Goal: Task Accomplishment & Management: Complete application form

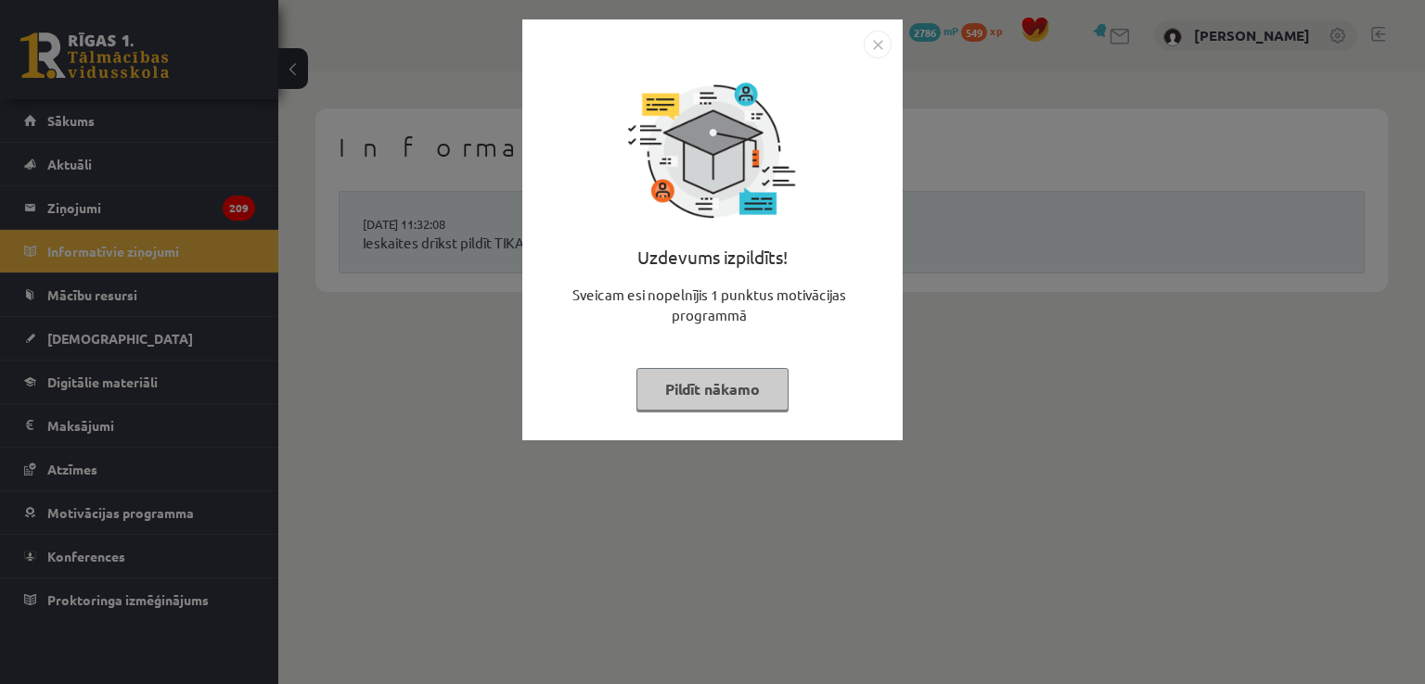
click at [733, 391] on button "Pildīt nākamo" at bounding box center [712, 389] width 152 height 43
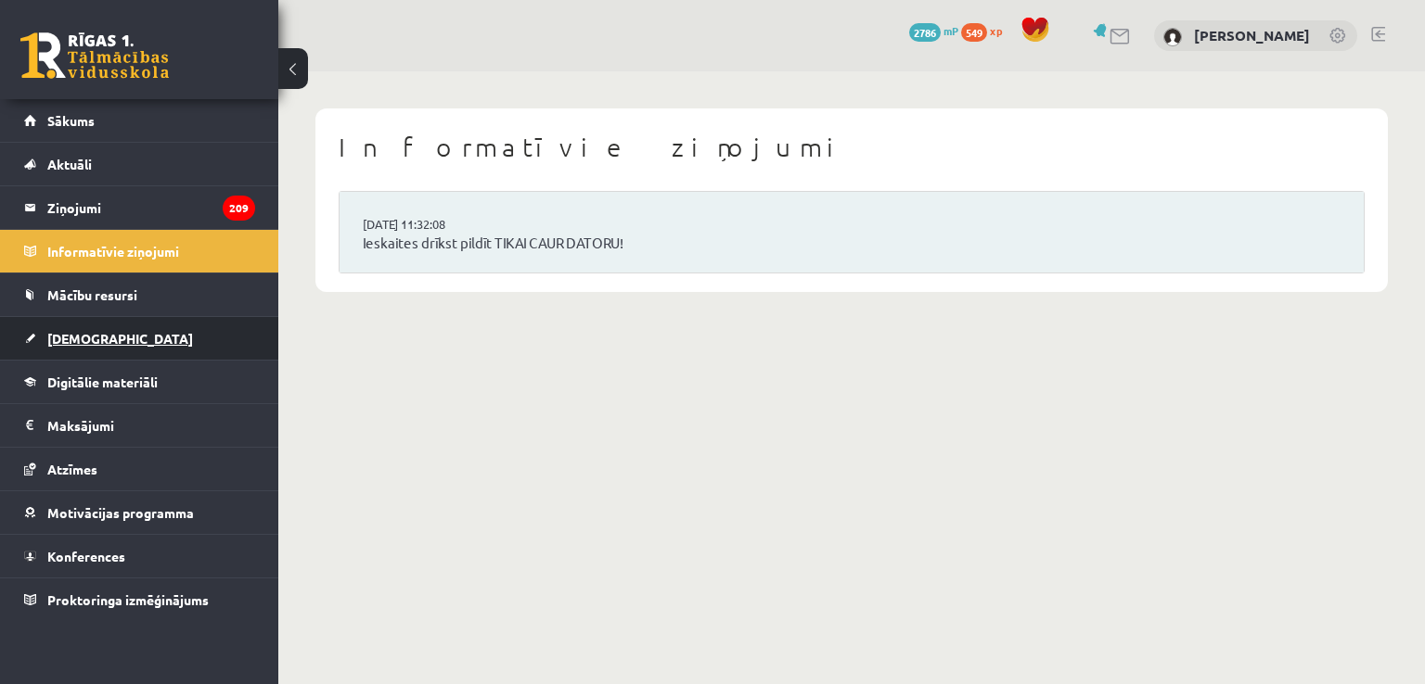
click at [100, 335] on span "[DEMOGRAPHIC_DATA]" at bounding box center [120, 338] width 146 height 17
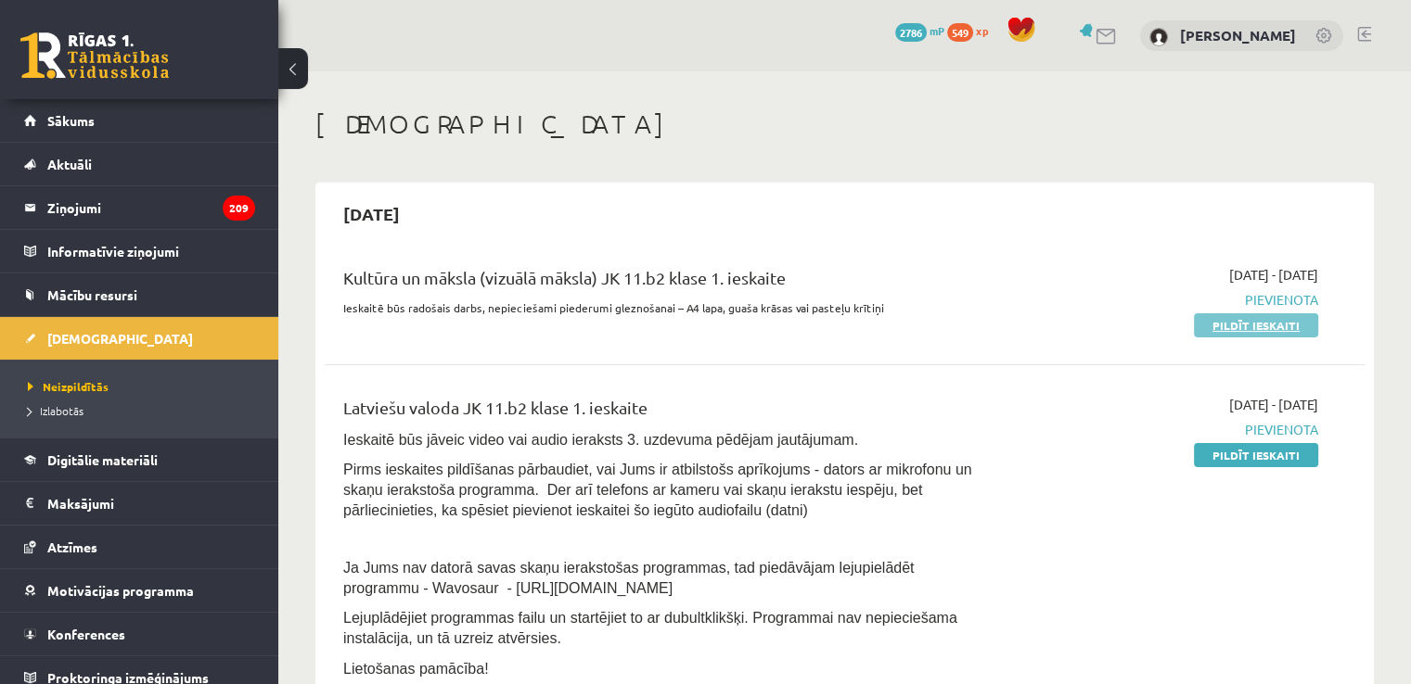
click at [1227, 317] on link "Pildīt ieskaiti" at bounding box center [1256, 325] width 124 height 24
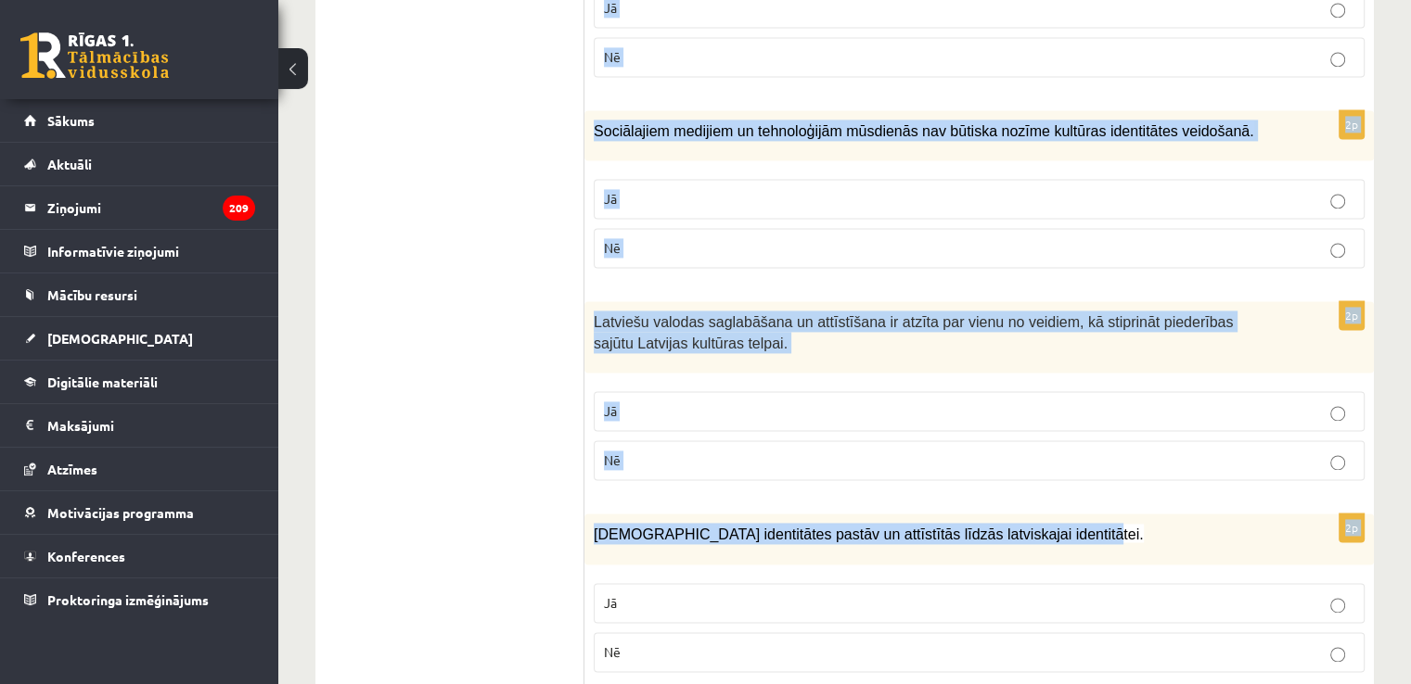
scroll to position [2686, 0]
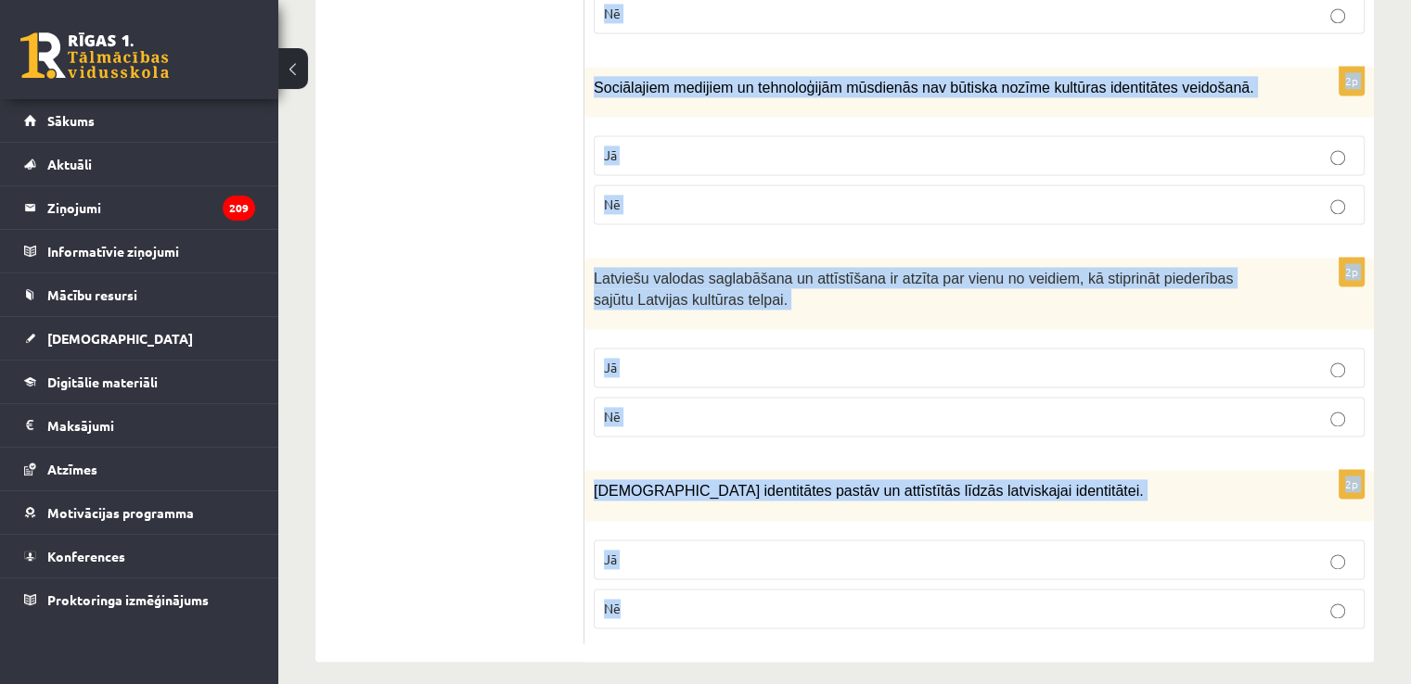
drag, startPoint x: 603, startPoint y: 86, endPoint x: 1172, endPoint y: 582, distance: 755.3
copy form "Atzīmē vai apgalvojumi ir patiesi! 2p Kultūrpolitikai ir jāaptver gan augstā mā…"
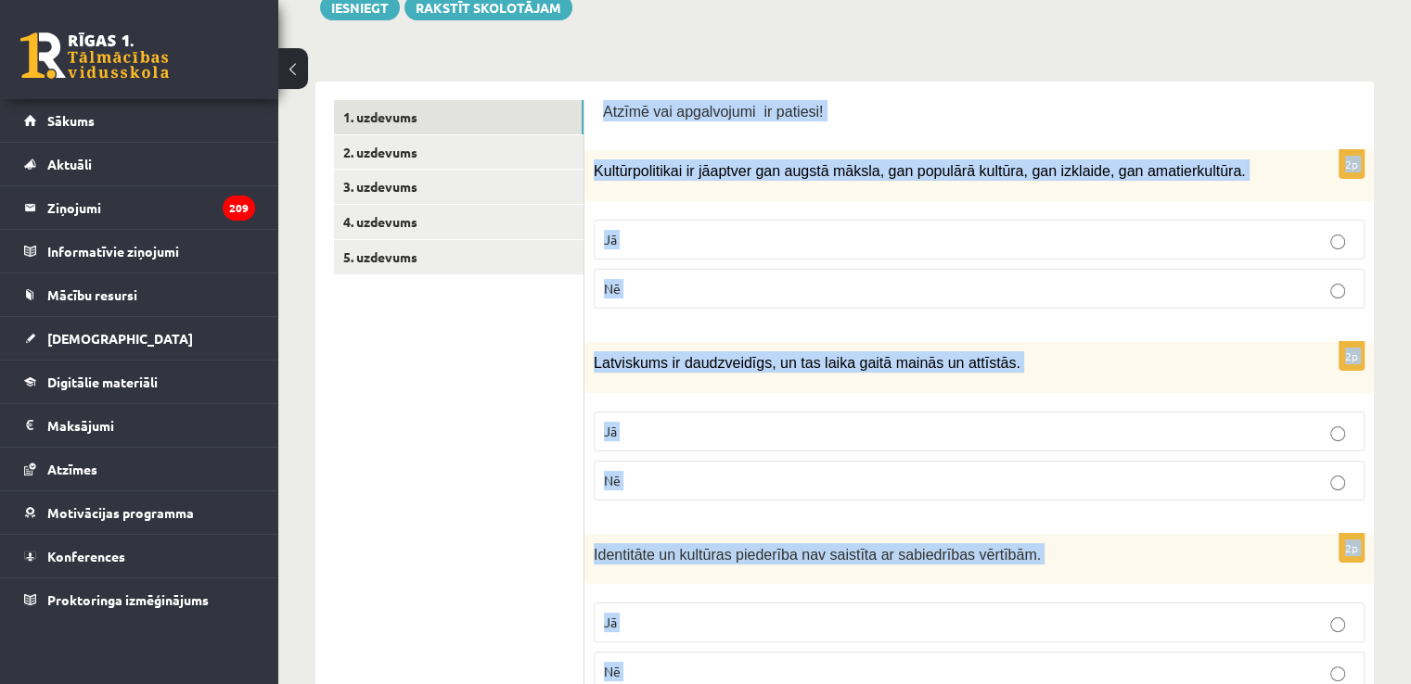
scroll to position [178, 0]
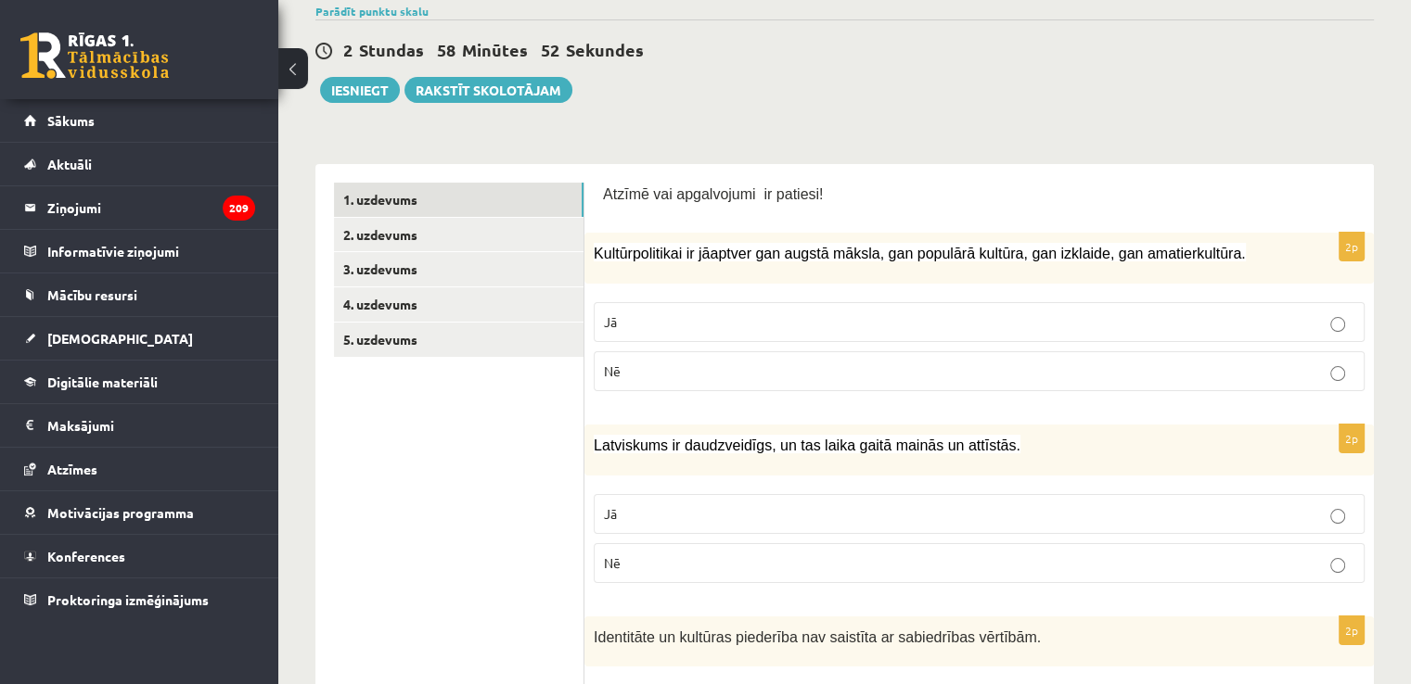
click at [892, 94] on div "2 Stundas 58 Minūtes 52 Sekundes Ieskaite saglabāta! Iesniegt Rakstīt skolotājam" at bounding box center [844, 60] width 1058 height 83
click at [984, 323] on p "Jā" at bounding box center [979, 322] width 750 height 19
click at [945, 505] on p "Jā" at bounding box center [979, 514] width 750 height 19
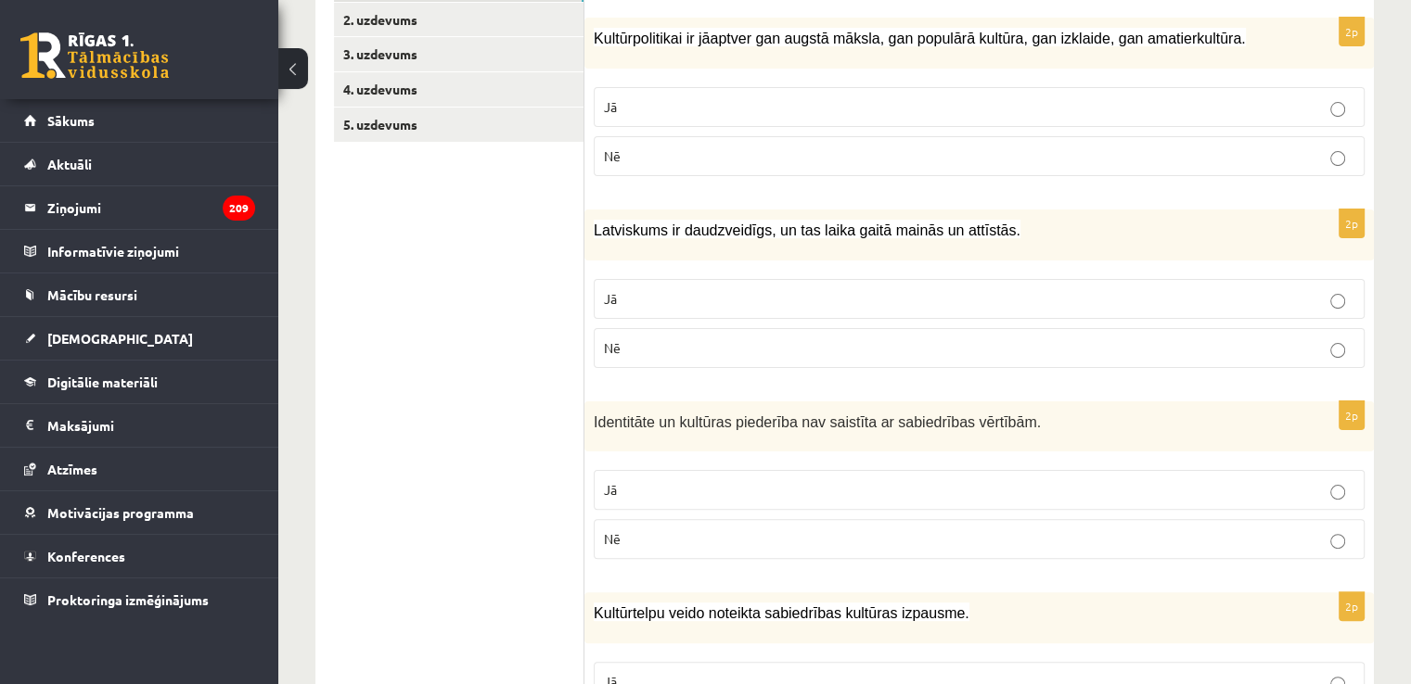
scroll to position [456, 0]
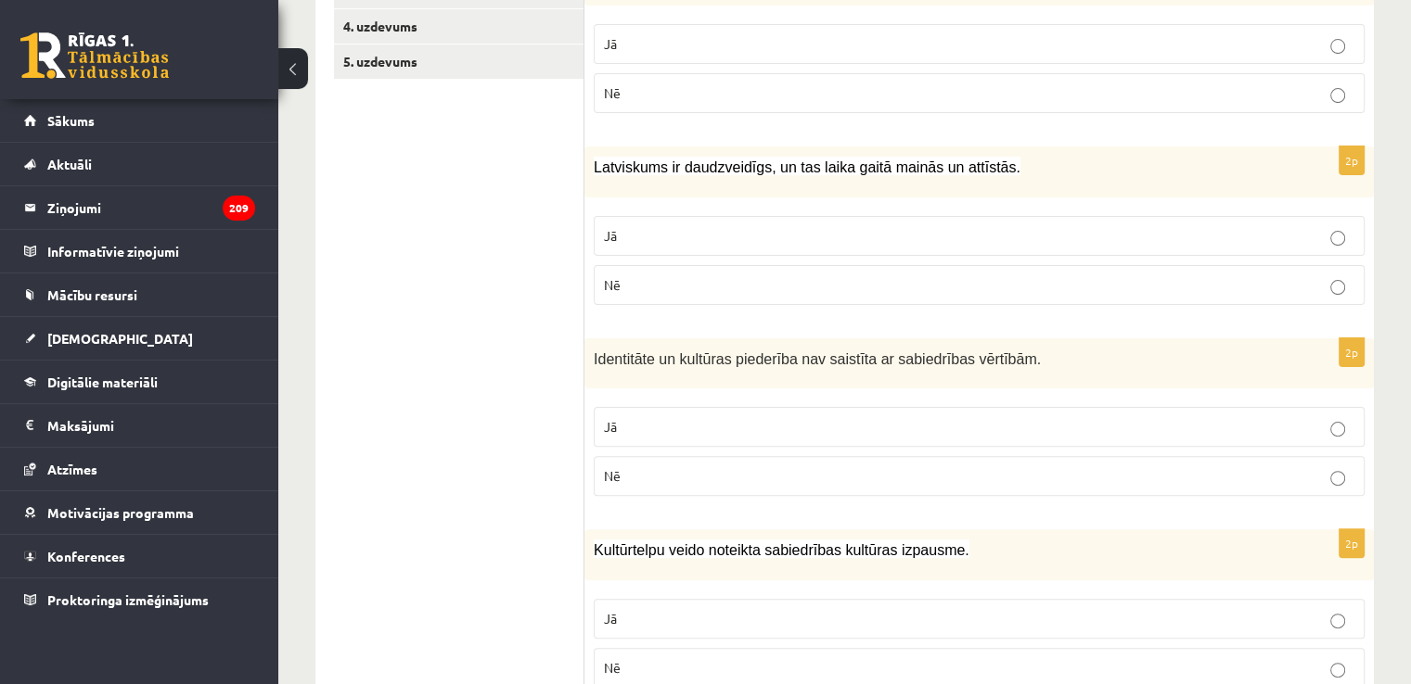
click at [917, 493] on fieldset "Jā Nē" at bounding box center [979, 450] width 771 height 104
click at [971, 479] on p "Nē" at bounding box center [979, 475] width 750 height 19
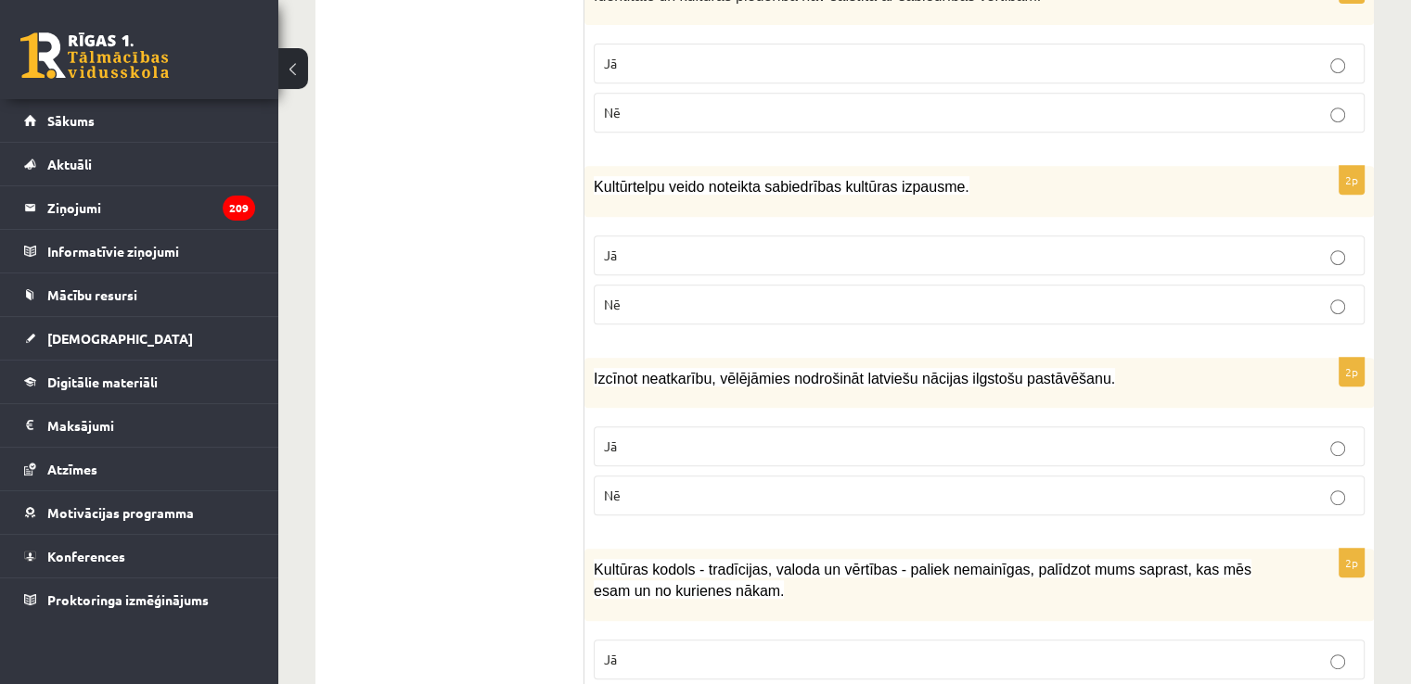
scroll to position [827, 0]
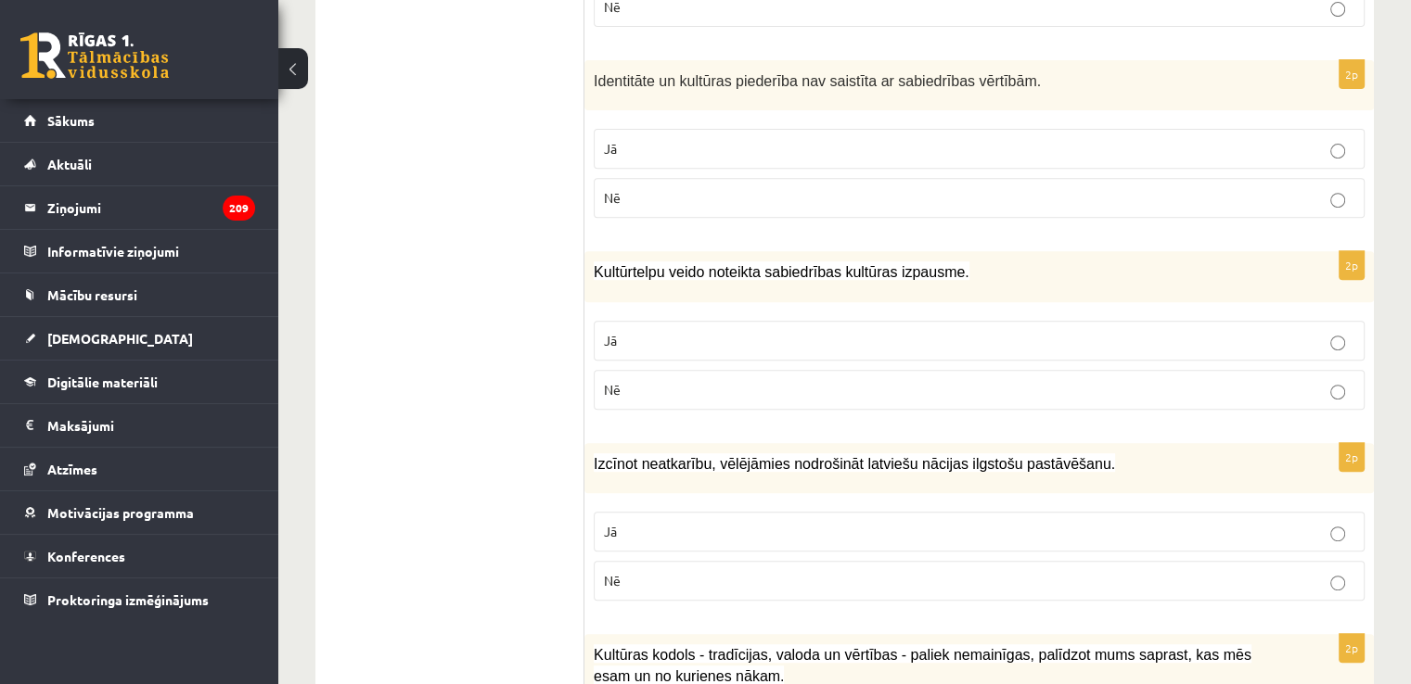
click at [1141, 345] on p "Jā" at bounding box center [979, 340] width 750 height 19
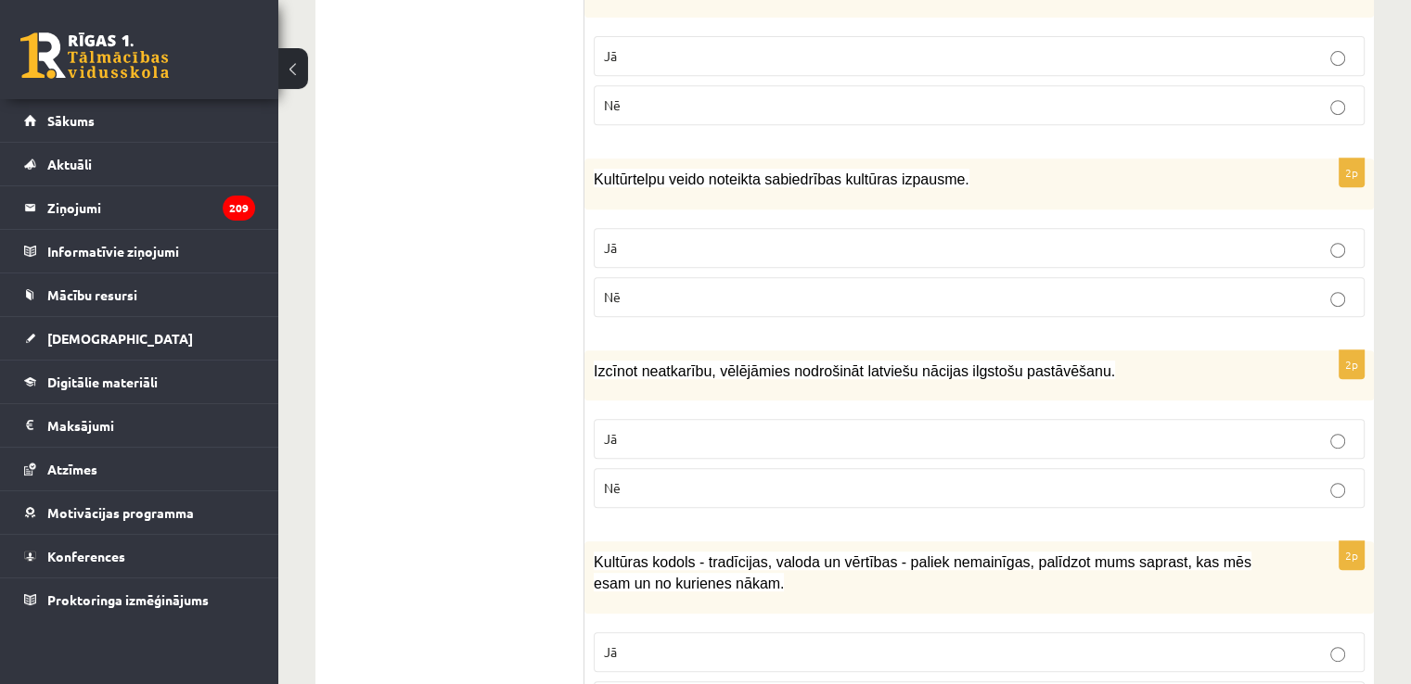
click at [1054, 429] on p "Jā" at bounding box center [979, 438] width 750 height 19
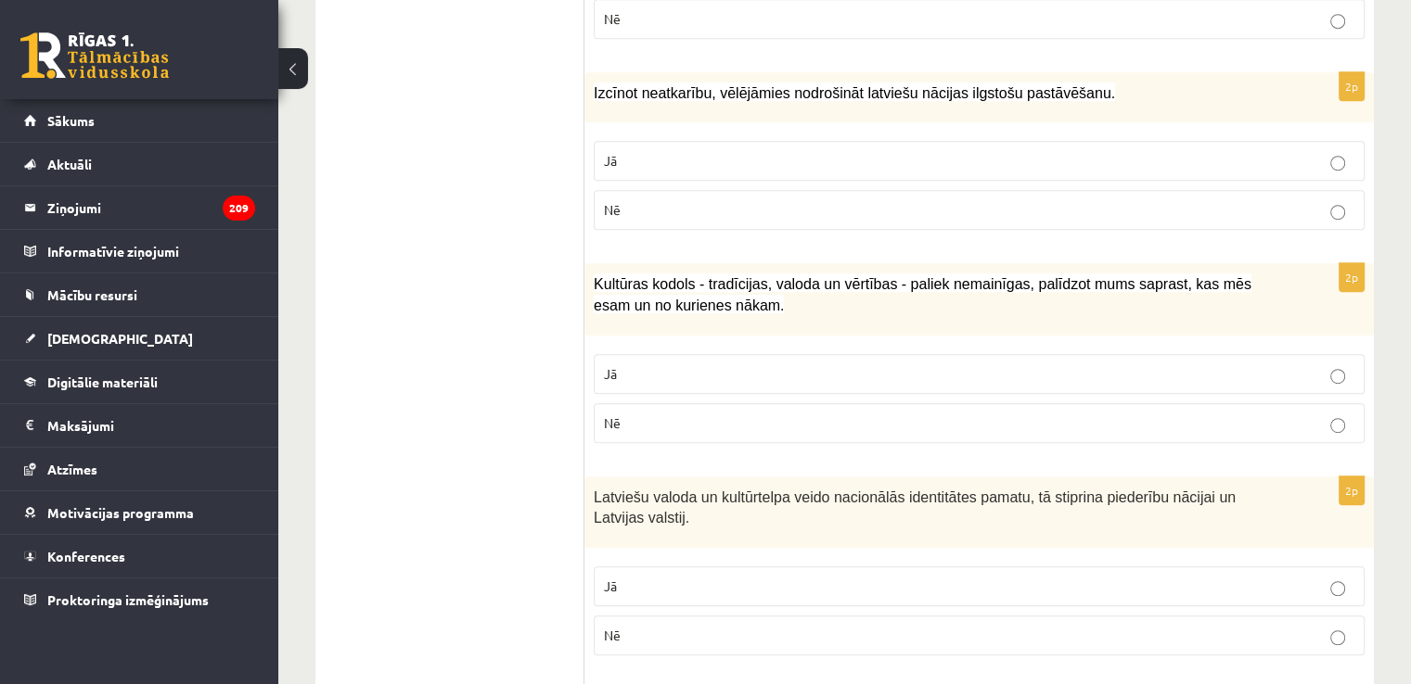
click at [1009, 372] on p "Jā" at bounding box center [979, 373] width 750 height 19
click at [1059, 540] on div "Latviešu valoda un kultūrtelpa veido nacionālās identitātes pamatu, tā stiprina…" at bounding box center [978, 512] width 789 height 71
click at [1091, 557] on fieldset "Jā Nē" at bounding box center [979, 609] width 771 height 104
click at [1134, 567] on label "Jā" at bounding box center [979, 587] width 771 height 40
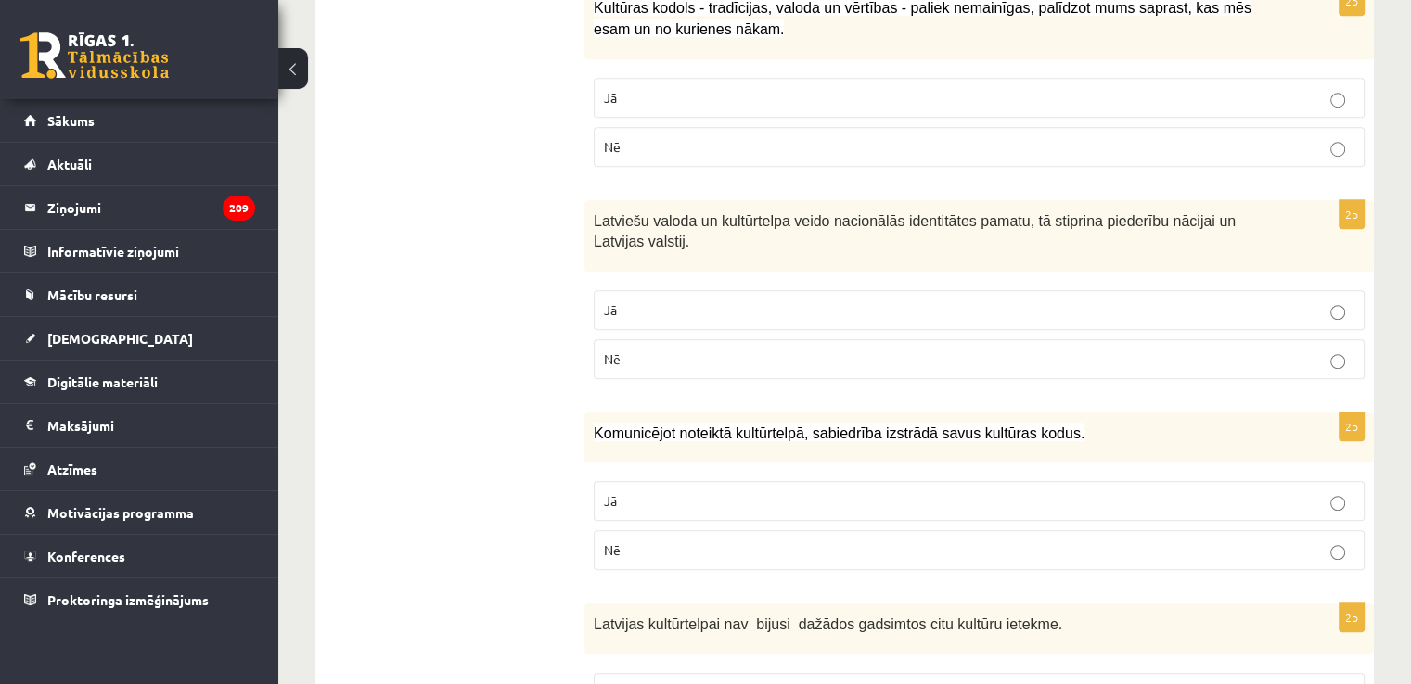
scroll to position [1384, 0]
click at [1180, 455] on div "2p Komunicējot noteiktā kultūrtelpā, sabiedrība izstrādā savus kultūras kodus. …" at bounding box center [978, 497] width 789 height 173
click at [1183, 479] on label "Jā" at bounding box center [979, 499] width 771 height 40
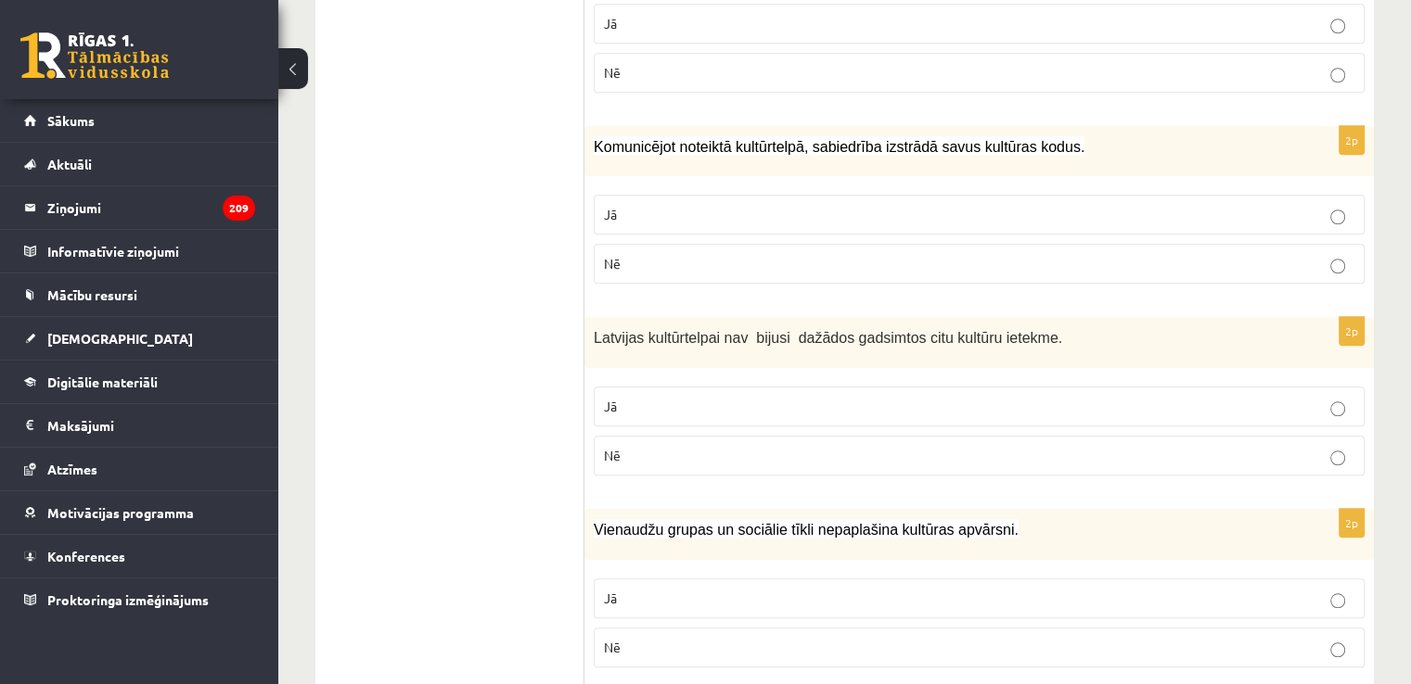
scroll to position [1847, 0]
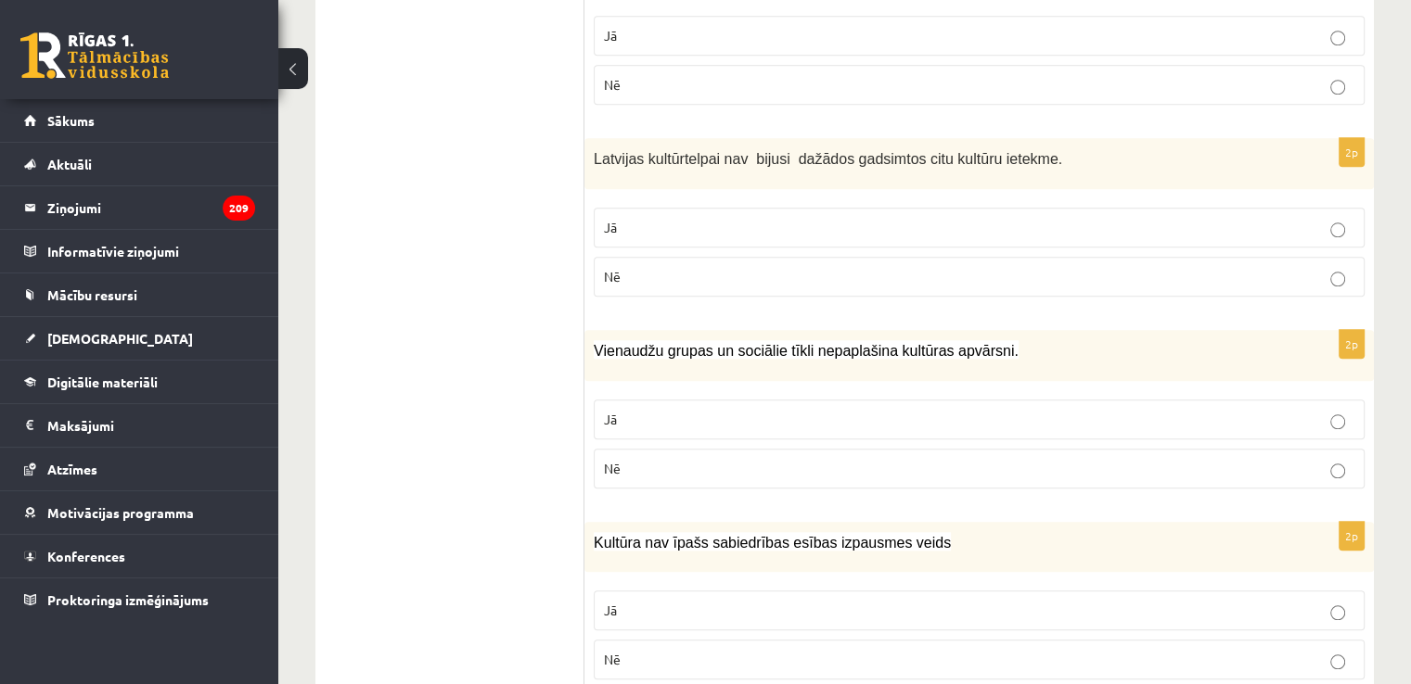
click at [973, 267] on p "Nē" at bounding box center [979, 276] width 750 height 19
click at [935, 488] on div "2p Vienaudžu grupas un sociālie tīkli nepaplašina kultūras apvārsni. Jā Nē" at bounding box center [978, 416] width 789 height 173
click at [926, 459] on p "Nē" at bounding box center [979, 468] width 750 height 19
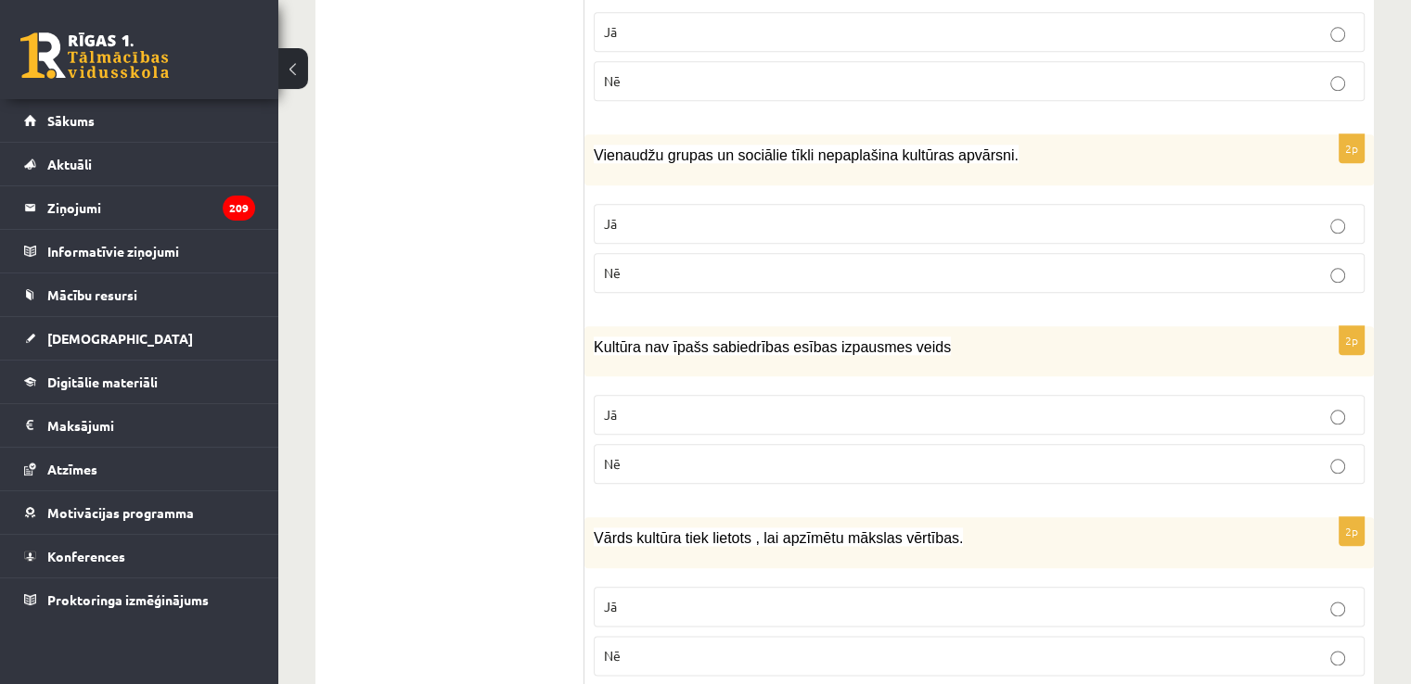
scroll to position [2126, 0]
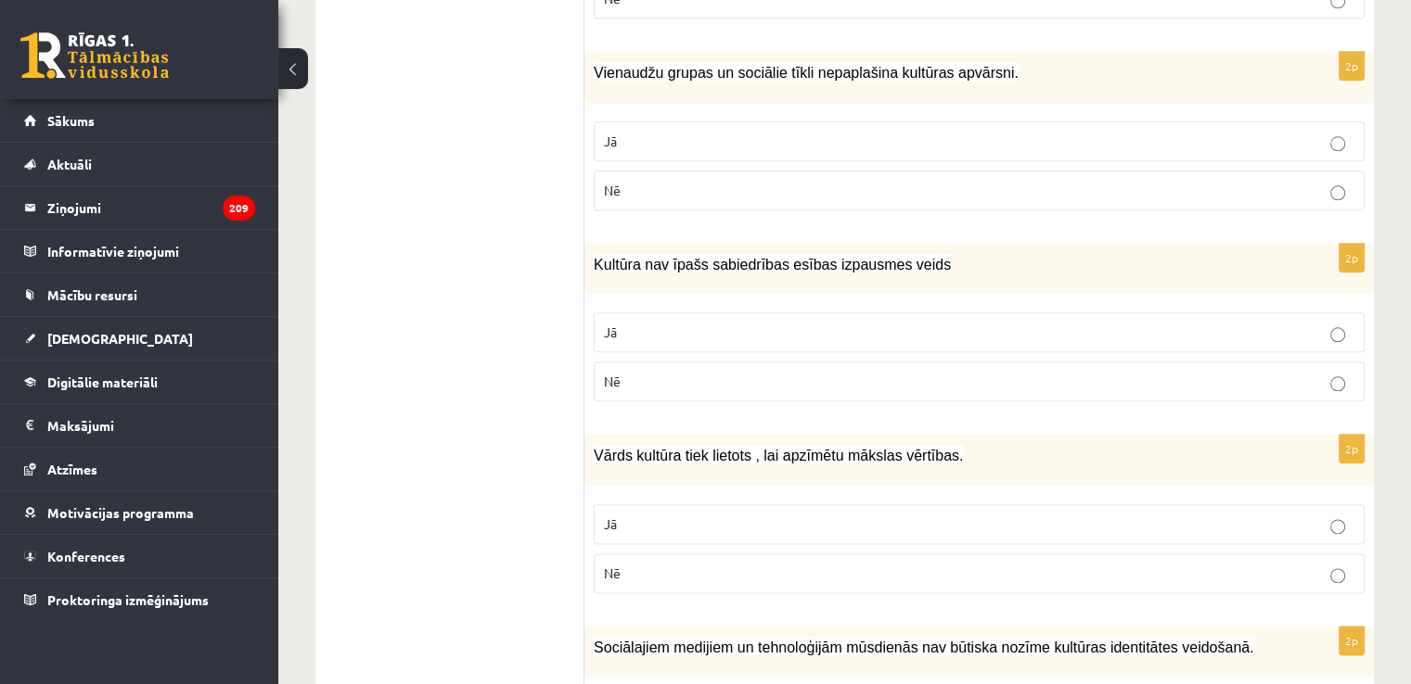
click at [907, 388] on label "Nē" at bounding box center [979, 382] width 771 height 40
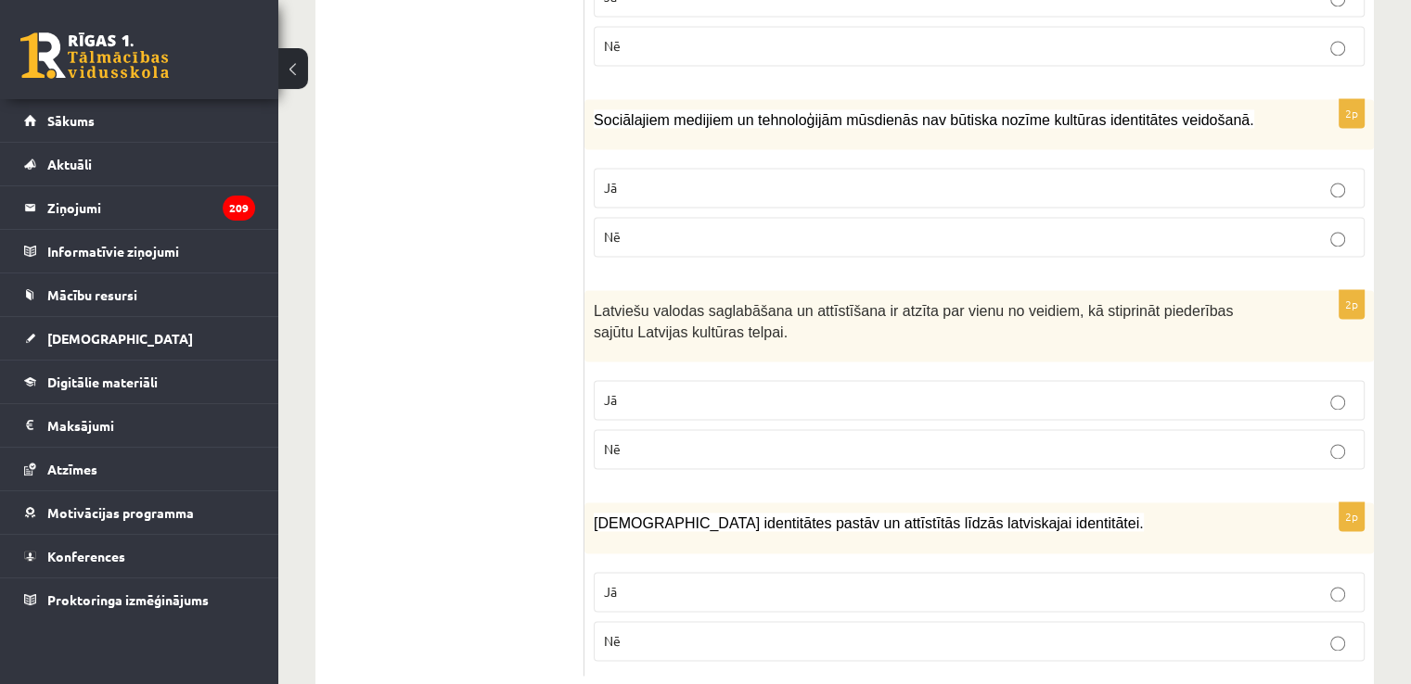
scroll to position [2686, 0]
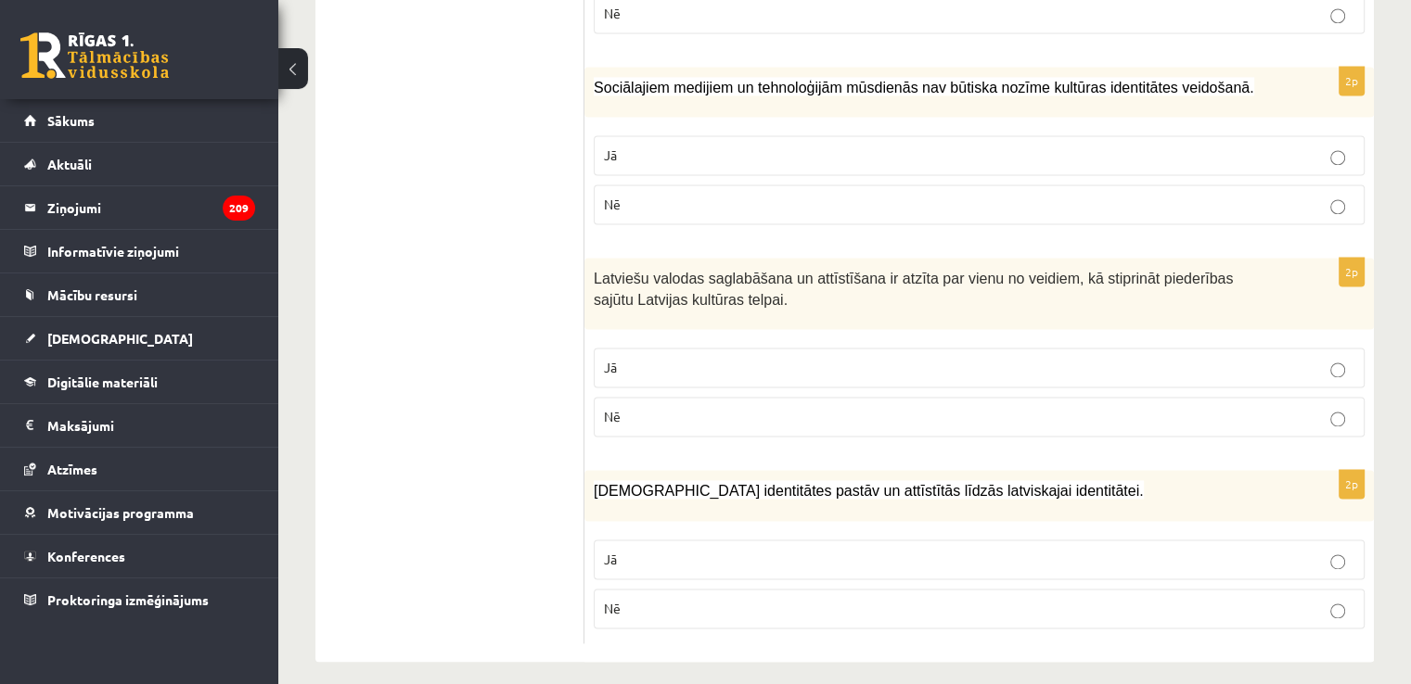
click at [1206, 557] on label "Jā" at bounding box center [979, 560] width 771 height 40
click at [1177, 348] on label "Jā" at bounding box center [979, 368] width 771 height 40
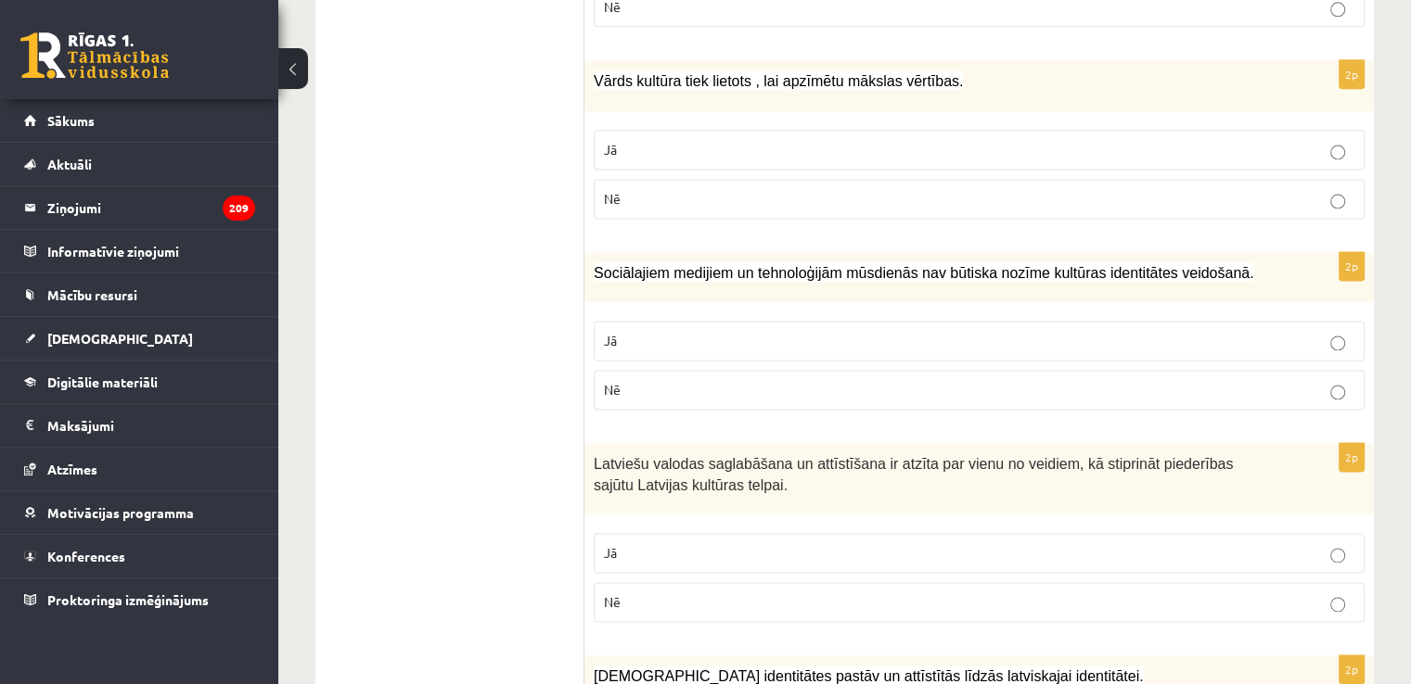
click at [1180, 391] on label "Nē" at bounding box center [979, 390] width 771 height 40
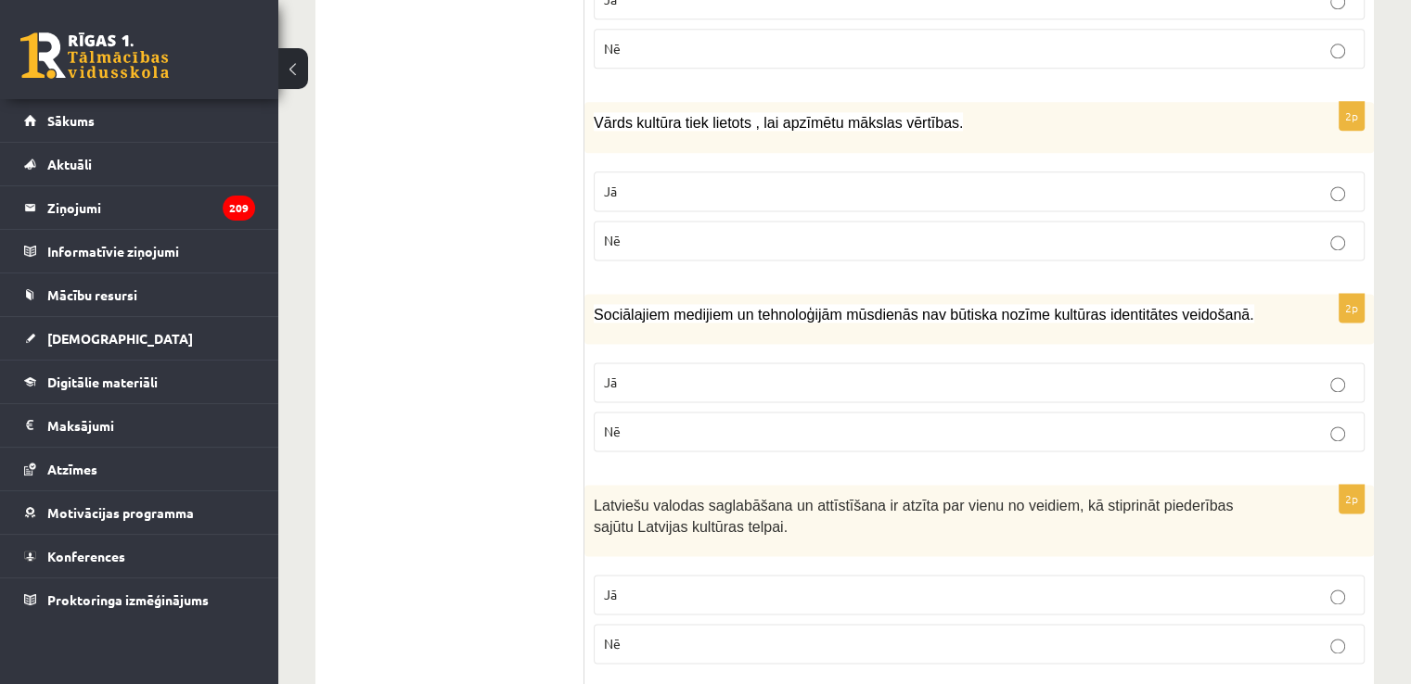
scroll to position [2408, 0]
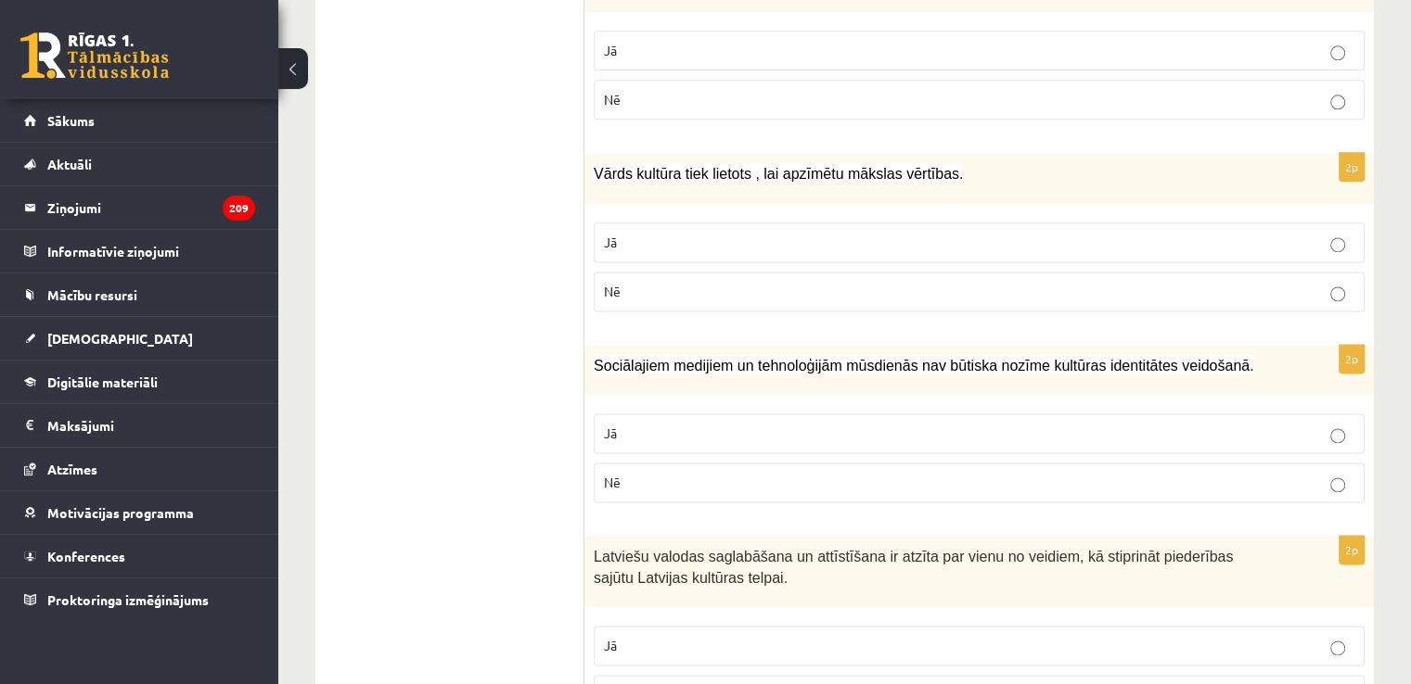
click at [1110, 233] on p "Jā" at bounding box center [979, 242] width 750 height 19
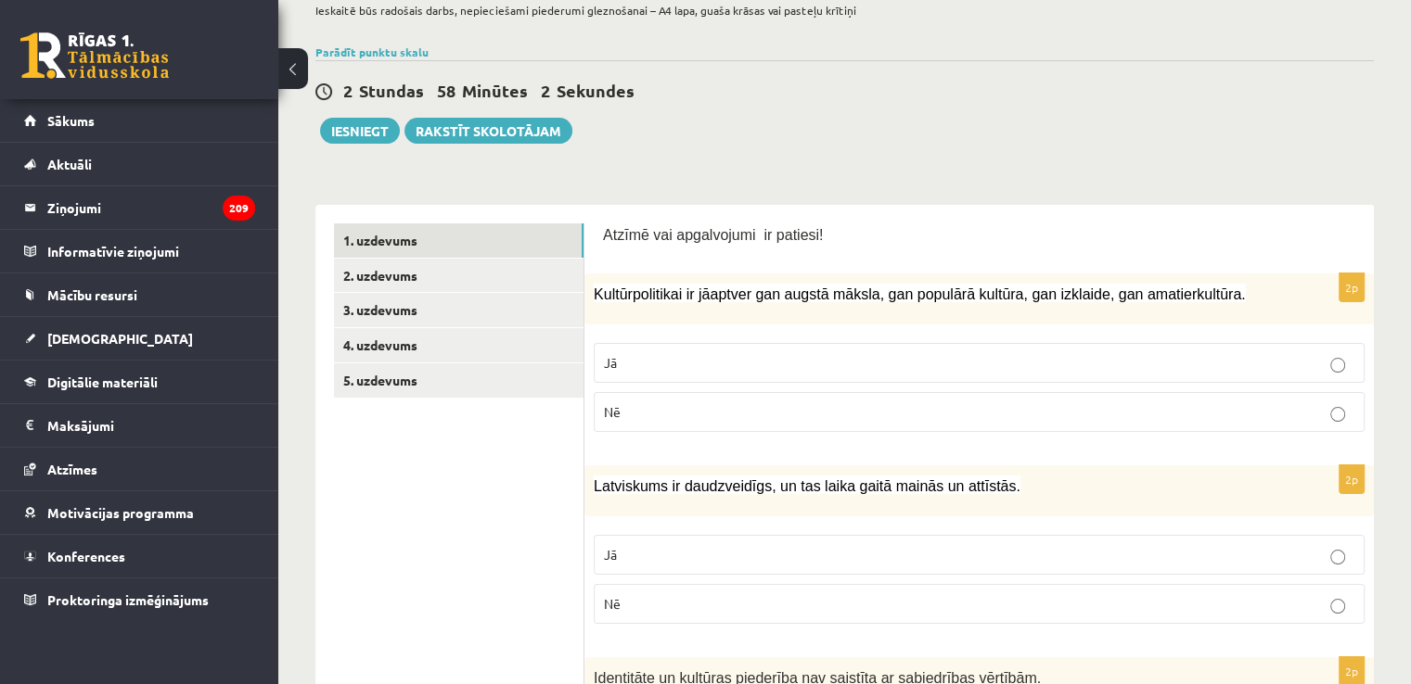
scroll to position [89, 0]
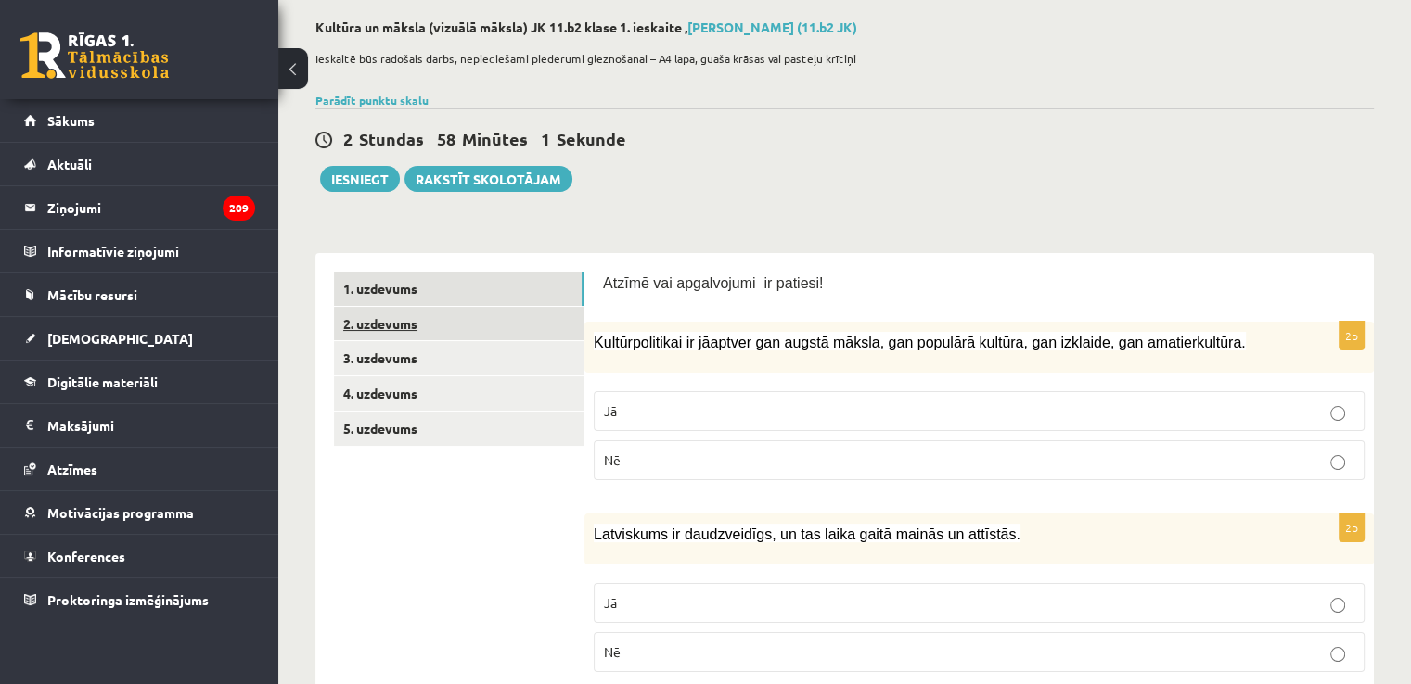
click at [393, 310] on link "2. uzdevums" at bounding box center [458, 324] width 249 height 34
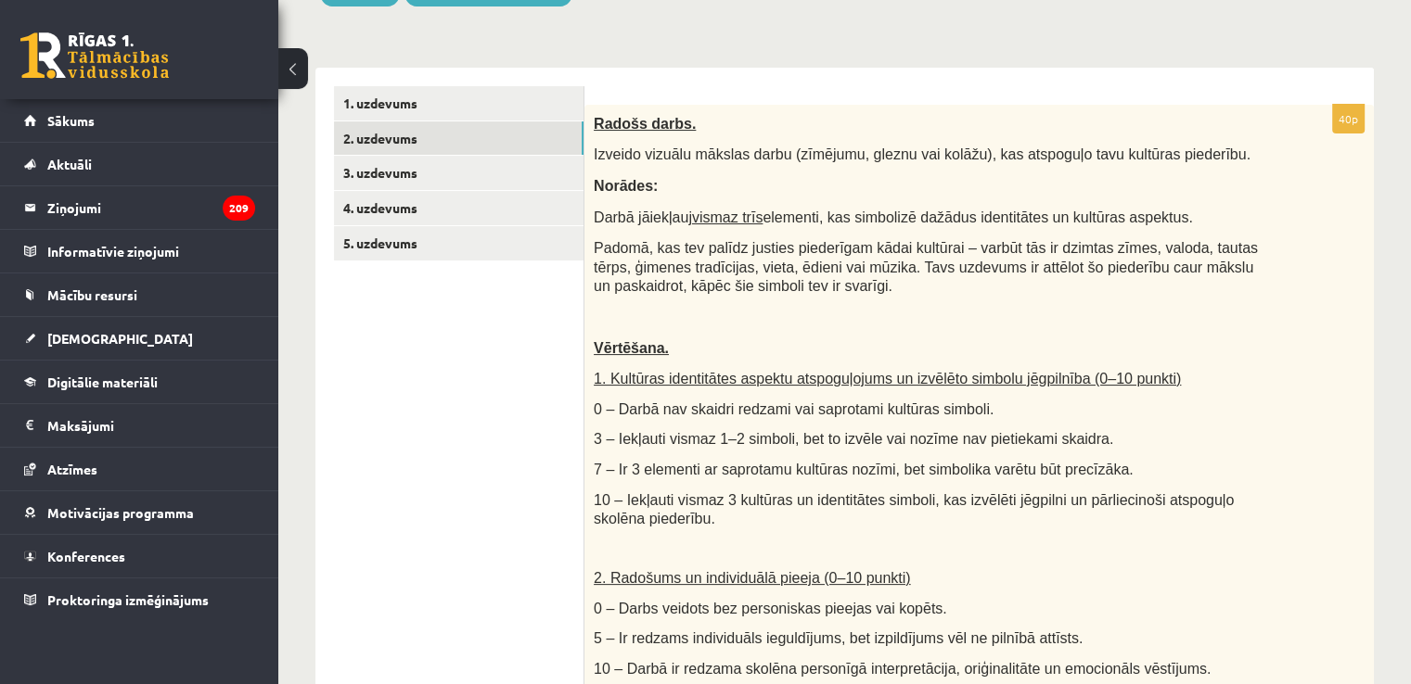
scroll to position [0, 0]
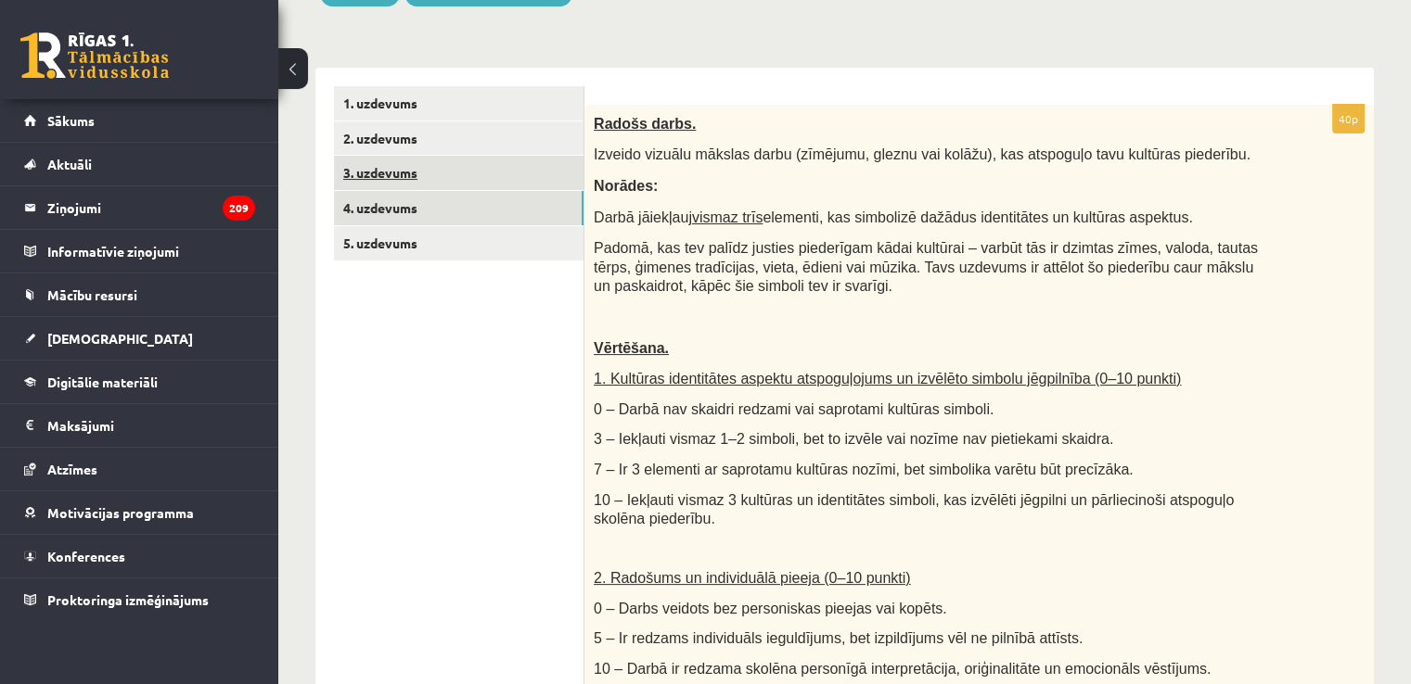
click at [406, 172] on link "3. uzdevums" at bounding box center [458, 173] width 249 height 34
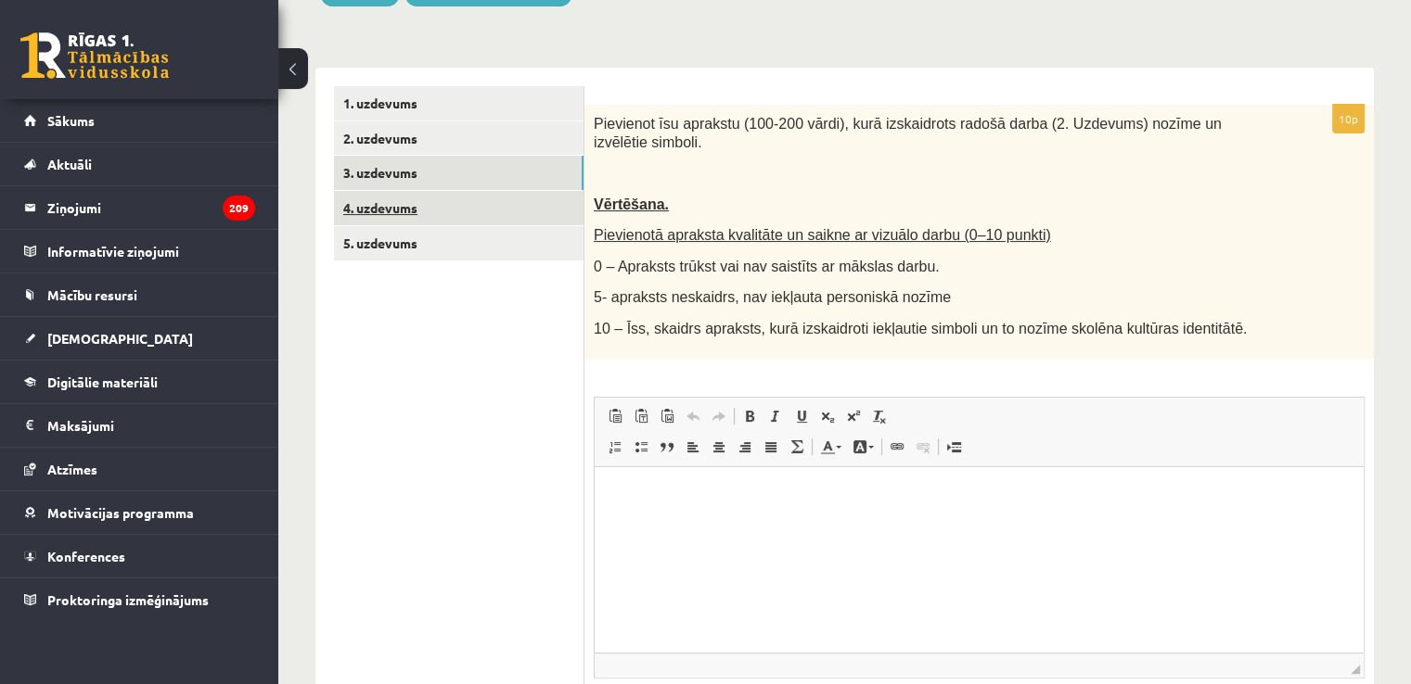
click at [452, 198] on link "4. uzdevums" at bounding box center [458, 208] width 249 height 34
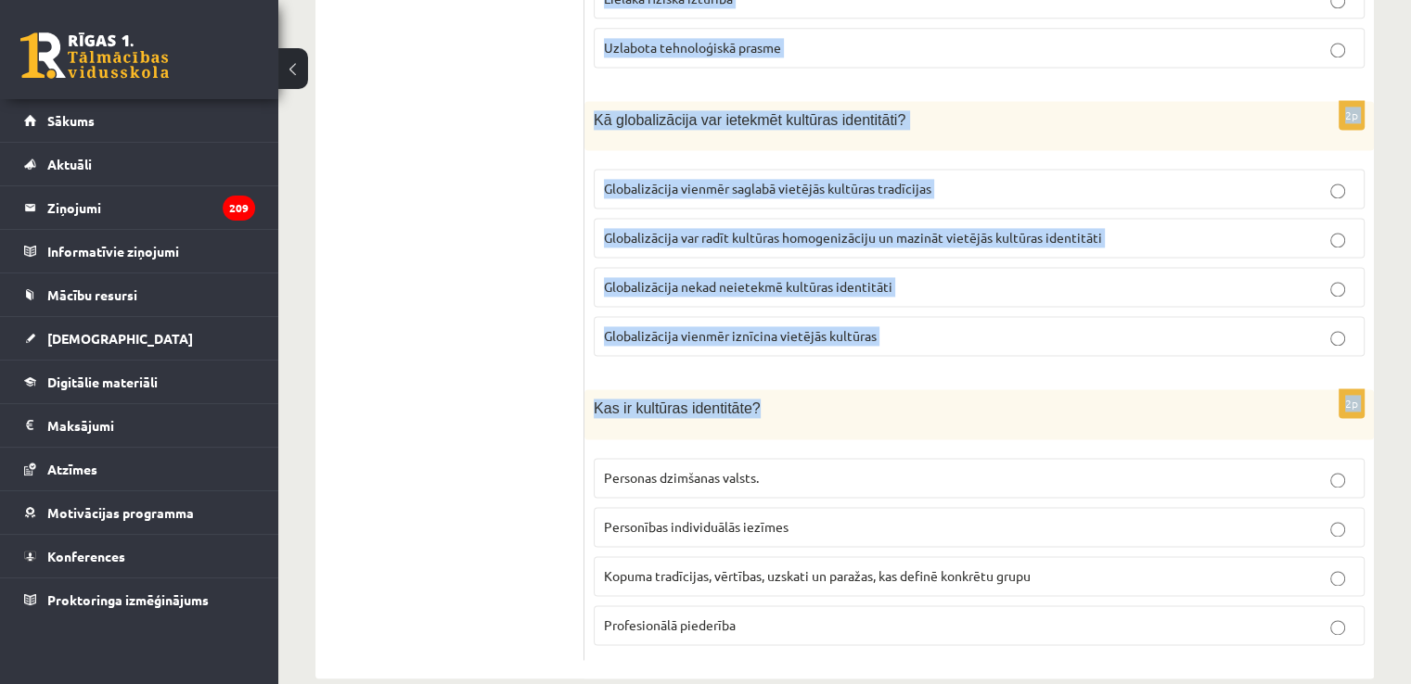
scroll to position [2629, 0]
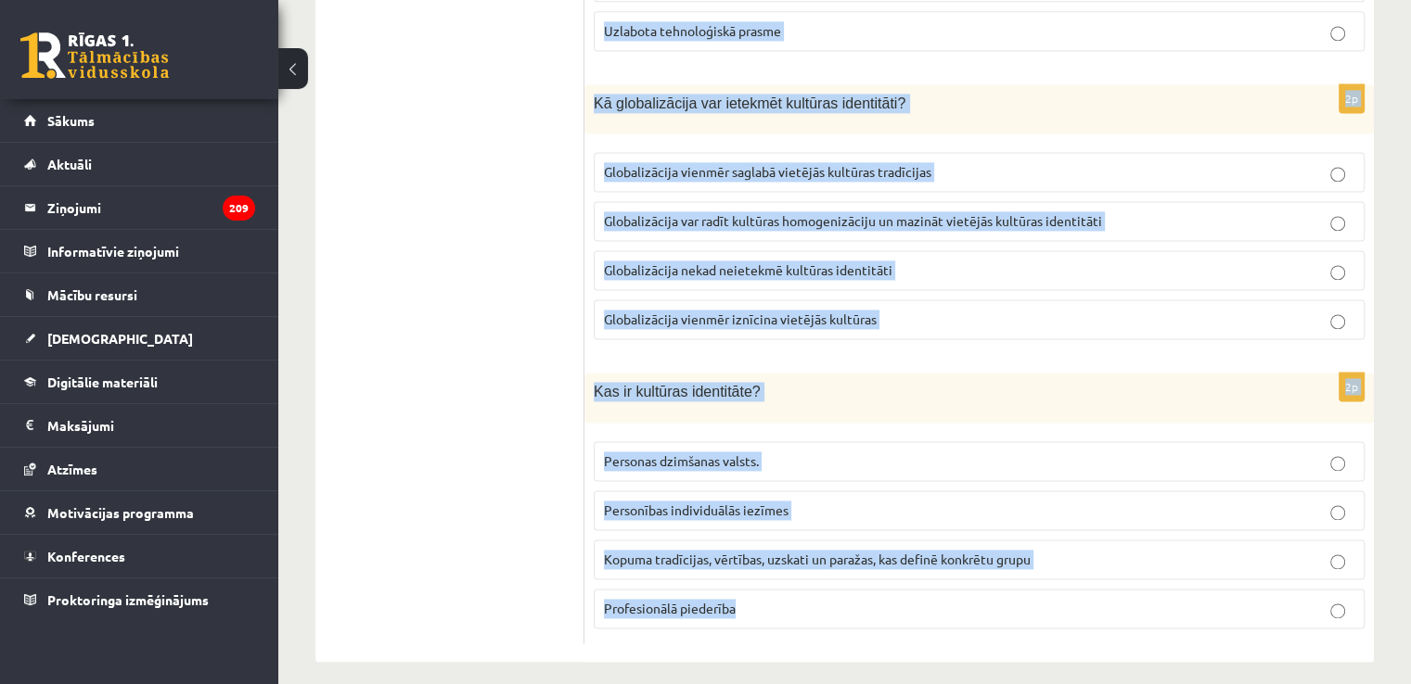
drag, startPoint x: 586, startPoint y: 113, endPoint x: 1117, endPoint y: 632, distance: 741.7
copy form "Kādu lomu spēlē izglītība kultūras identitātes veidošanā? Izglītība nav saistīt…"
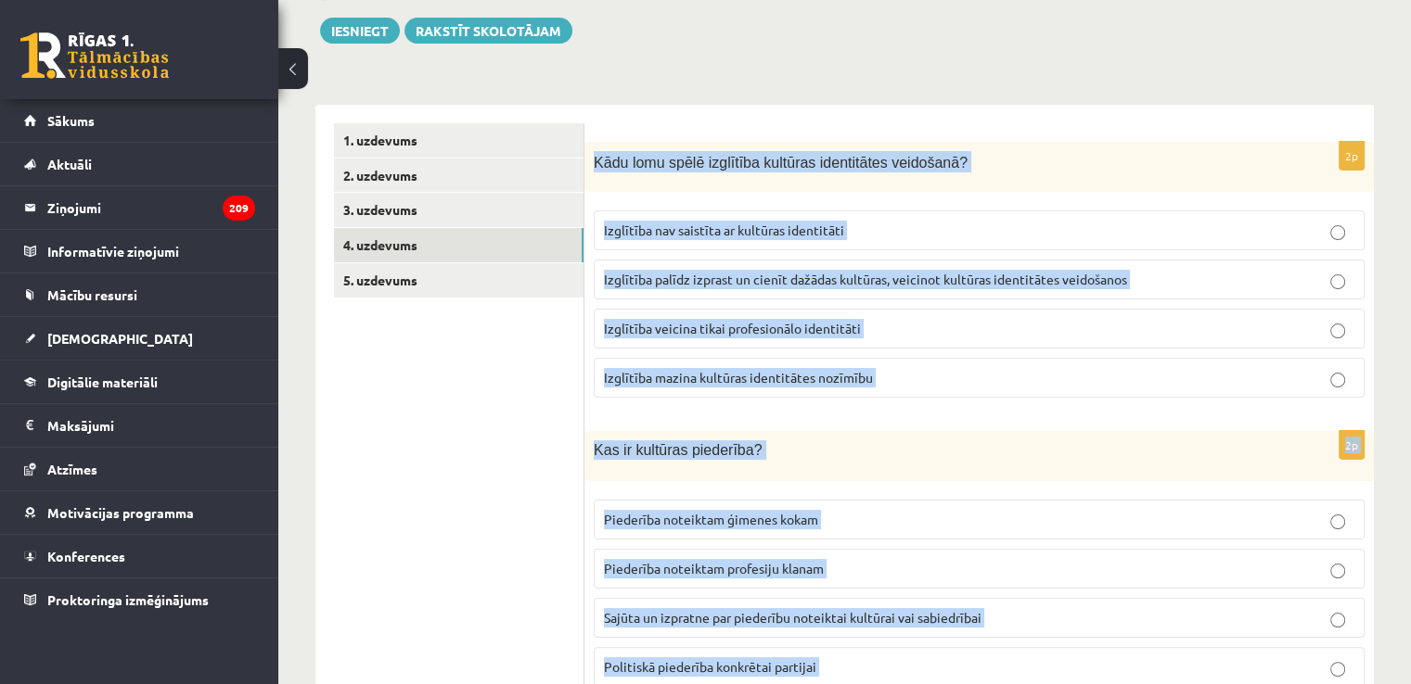
scroll to position [230, 0]
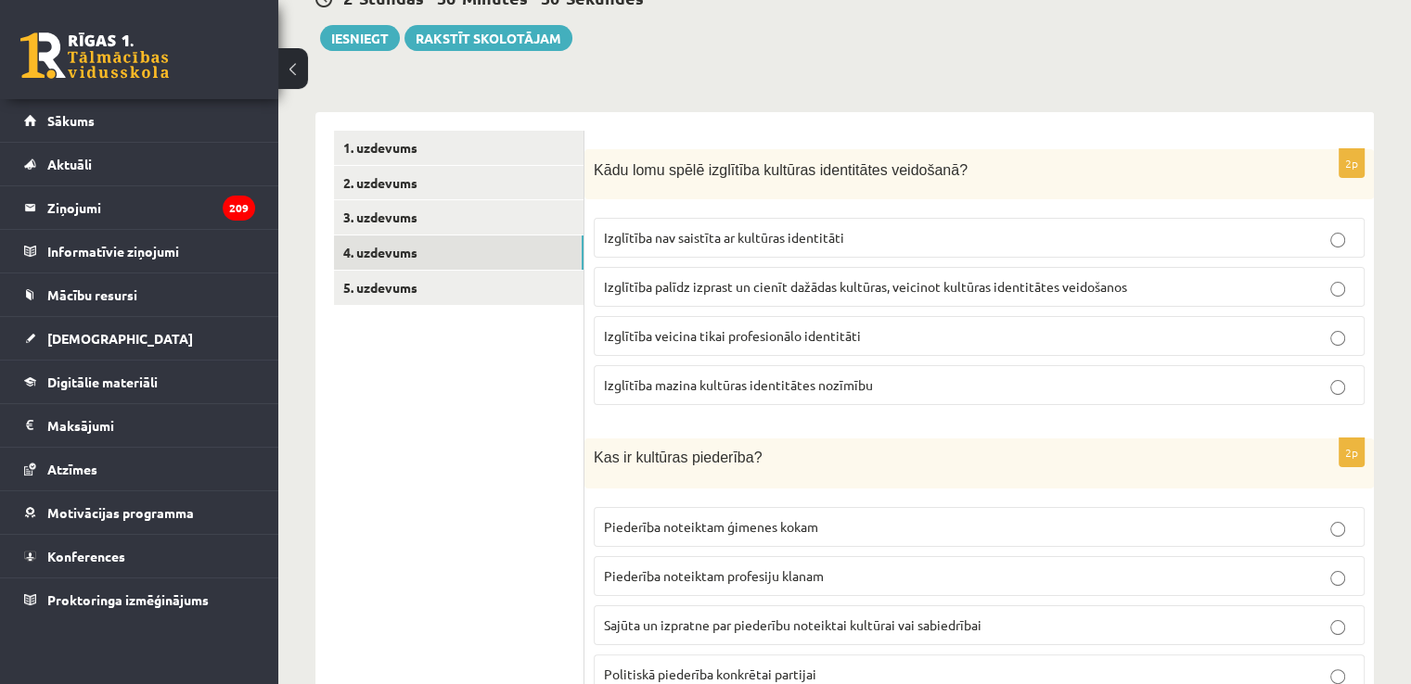
click at [946, 275] on label "Izglītība palīdz izprast un cienīt dažādas kultūras, veicinot kultūras identitā…" at bounding box center [979, 287] width 771 height 40
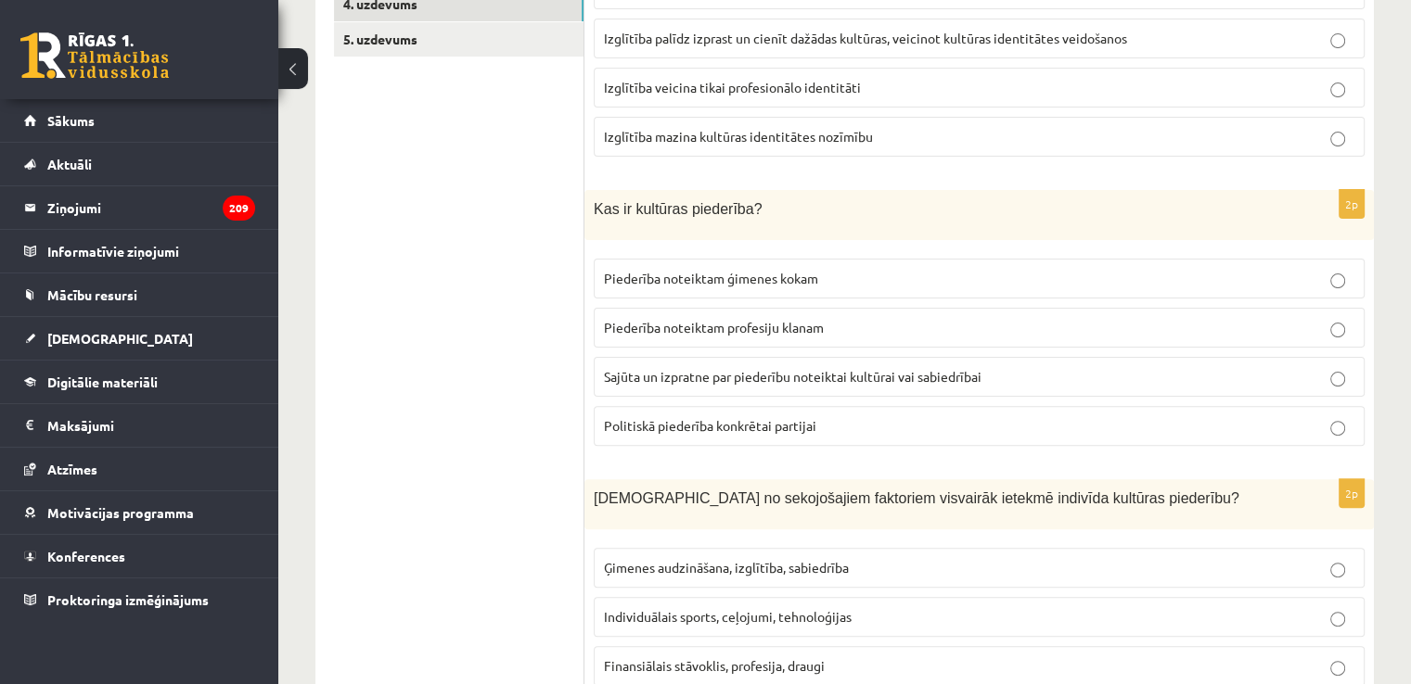
scroll to position [601, 0]
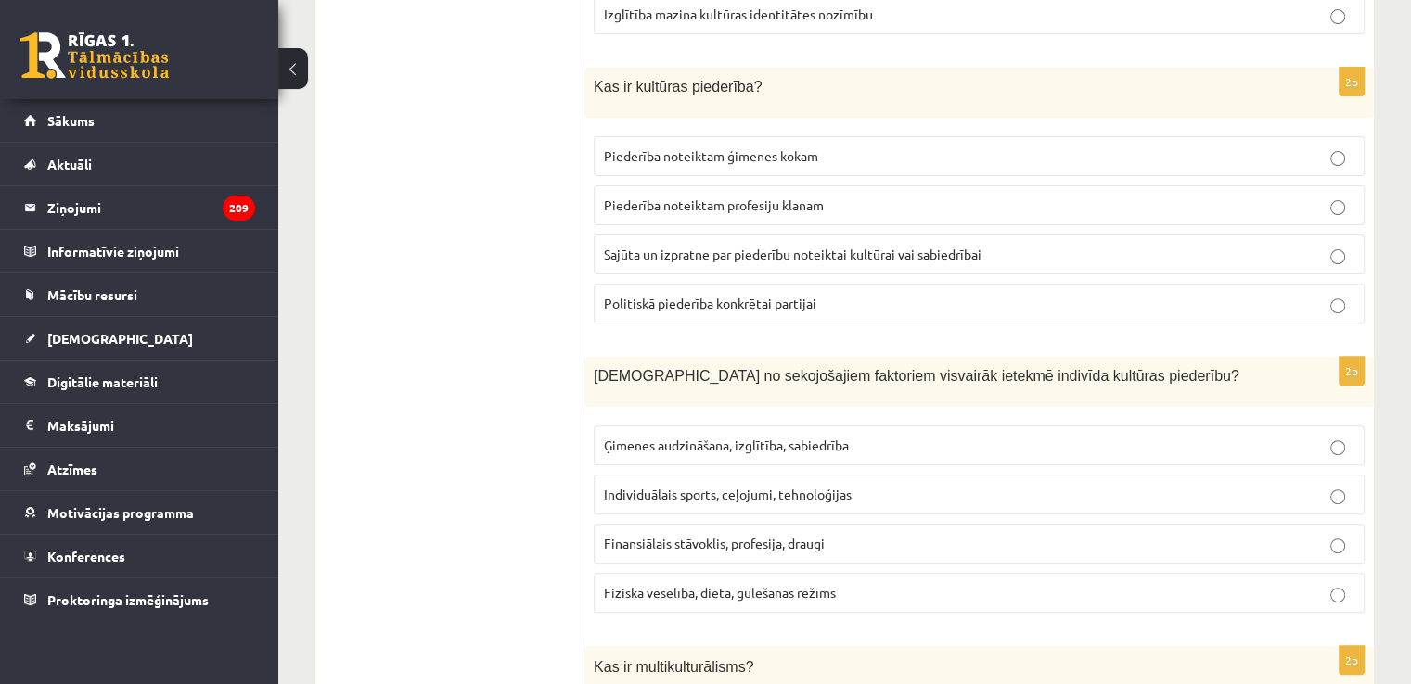
click at [913, 249] on span "Sajūta un izpratne par piederību noteiktai kultūrai vai sabiedrībai" at bounding box center [792, 254] width 377 height 17
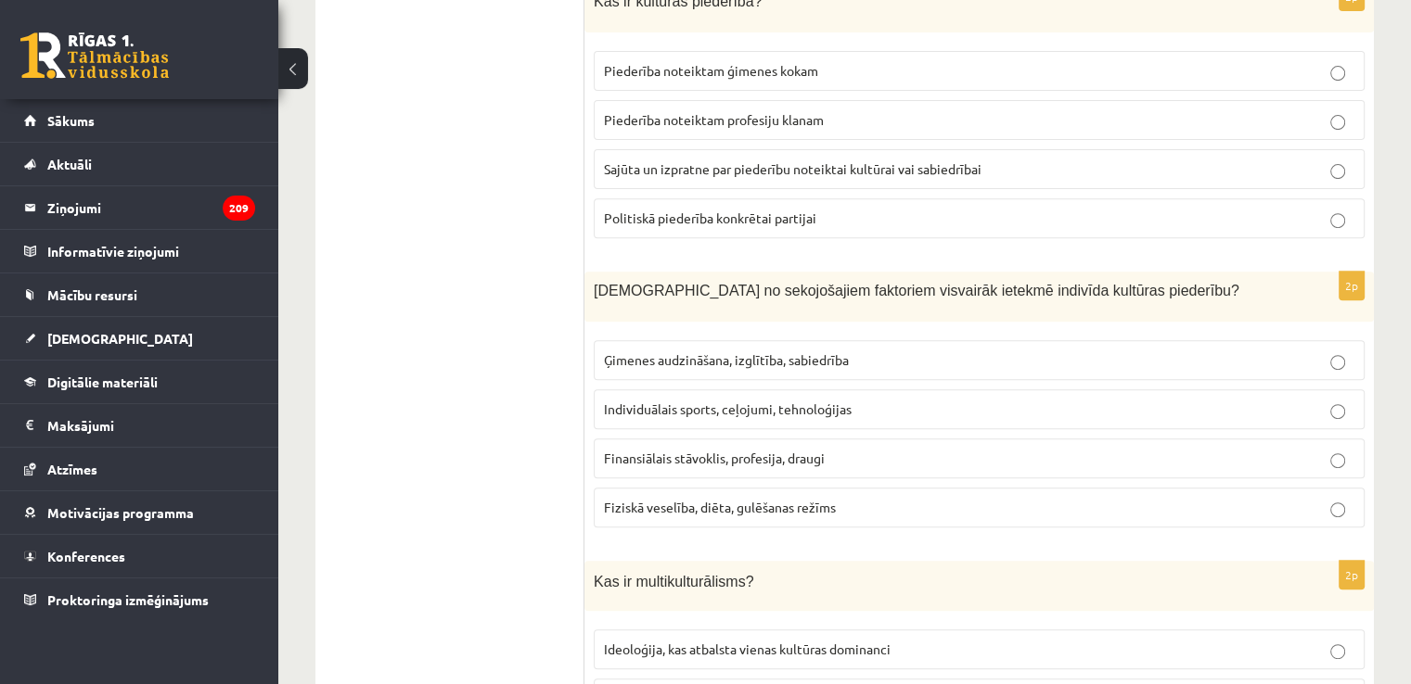
scroll to position [694, 0]
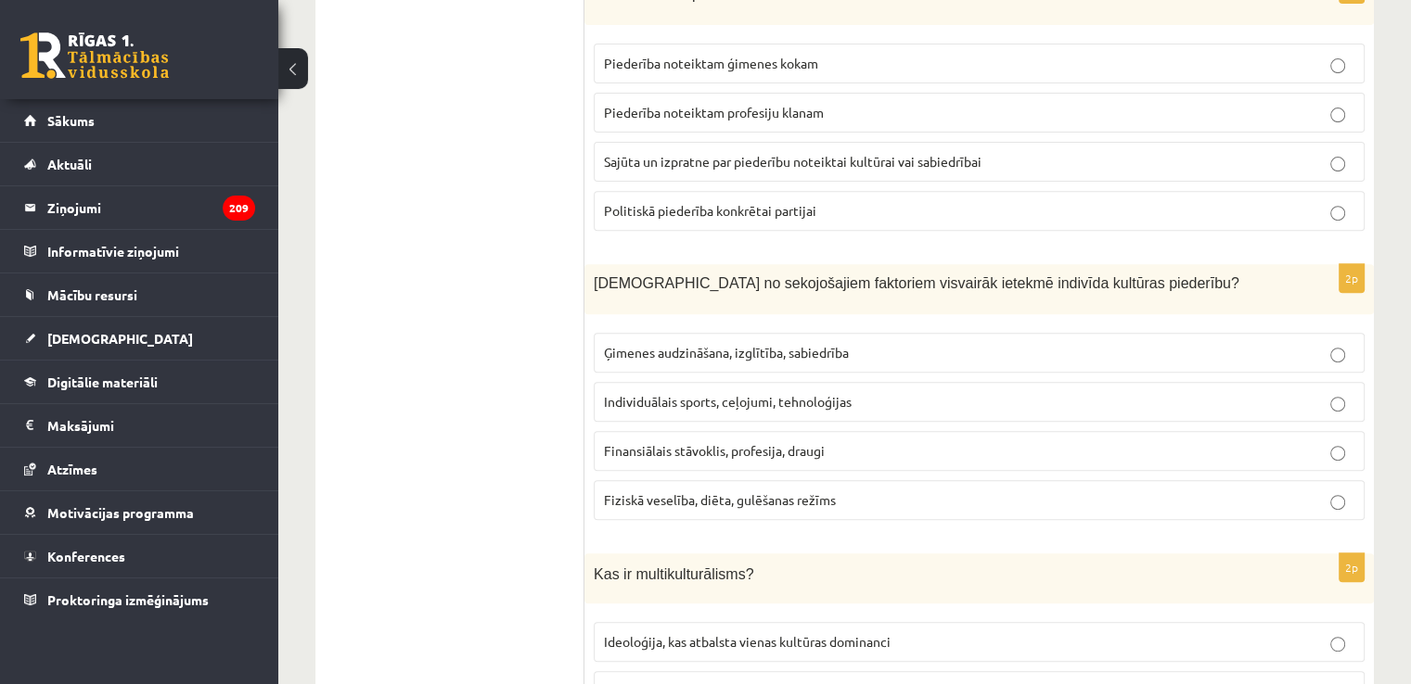
click at [803, 333] on label "Ģimenes audzināšana, izglītība, sabiedrība" at bounding box center [979, 353] width 771 height 40
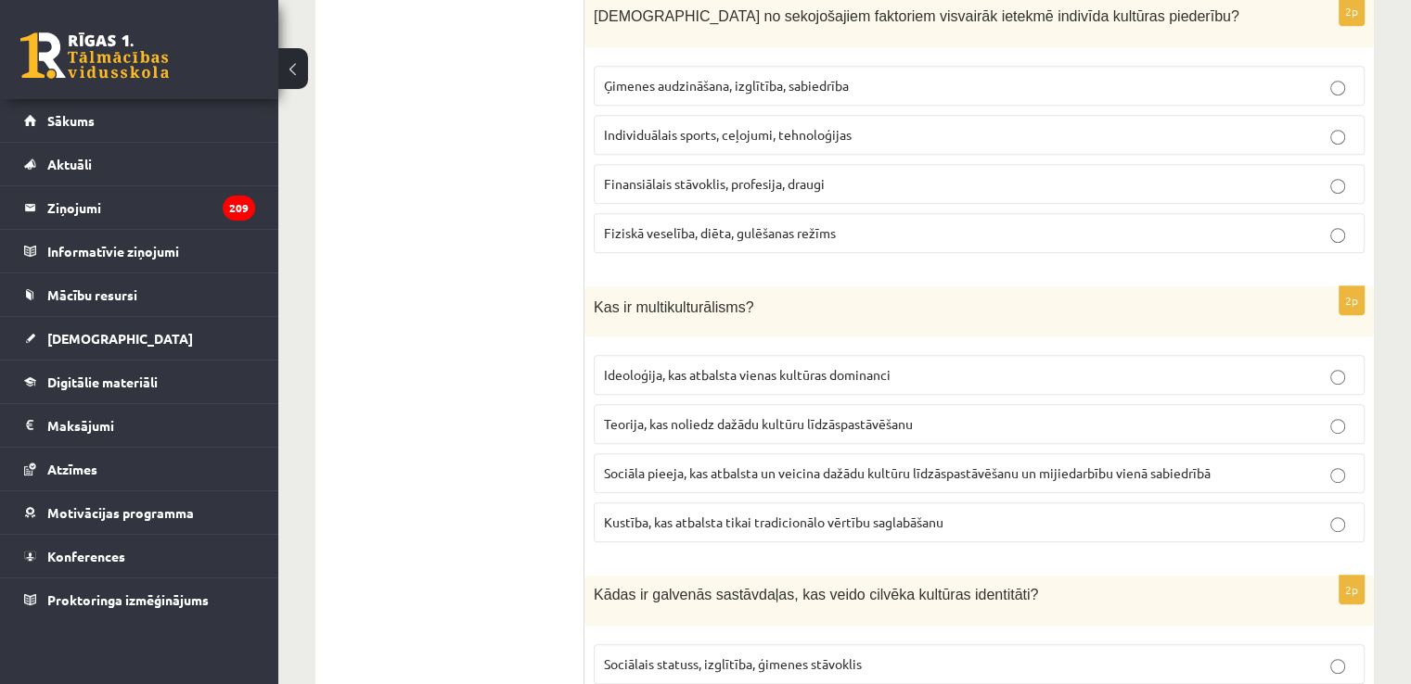
scroll to position [972, 0]
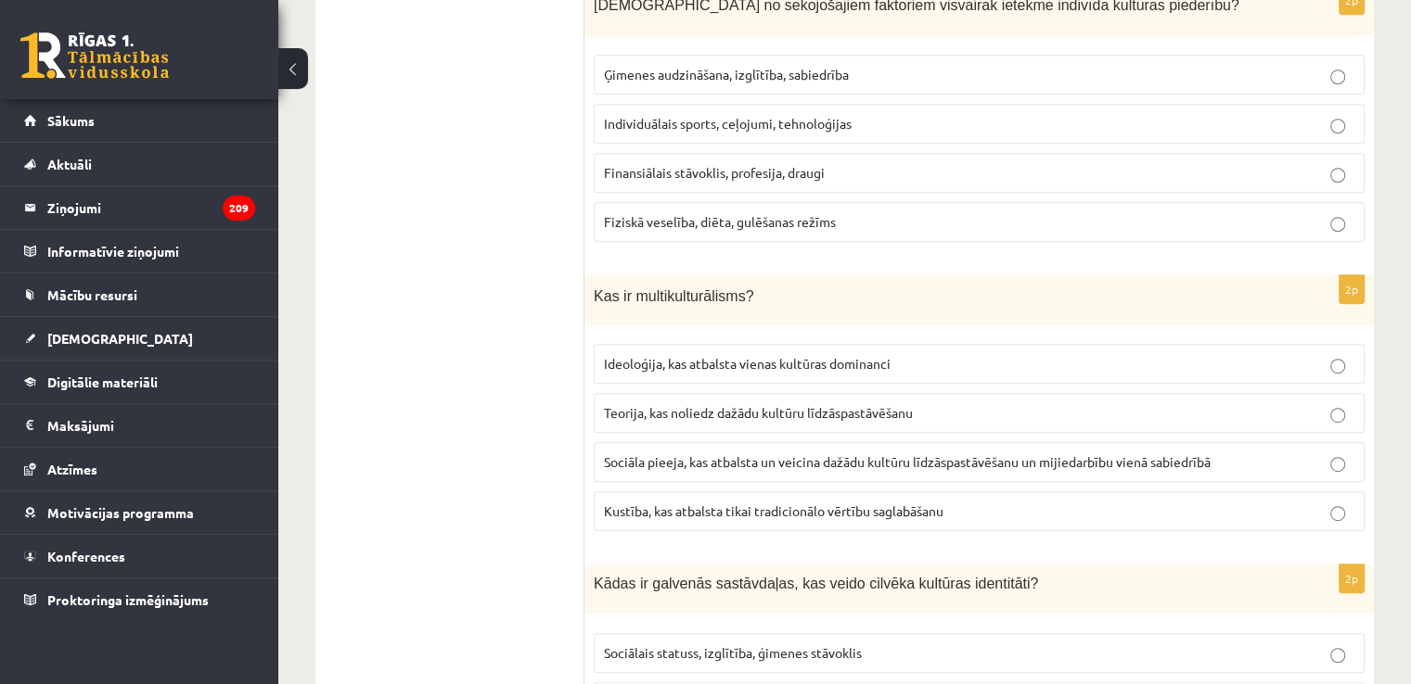
click at [783, 457] on span "Sociāla pieeja, kas atbalsta un veicina dažādu kultūru līdzāspastāvēšanu un mij…" at bounding box center [907, 462] width 607 height 17
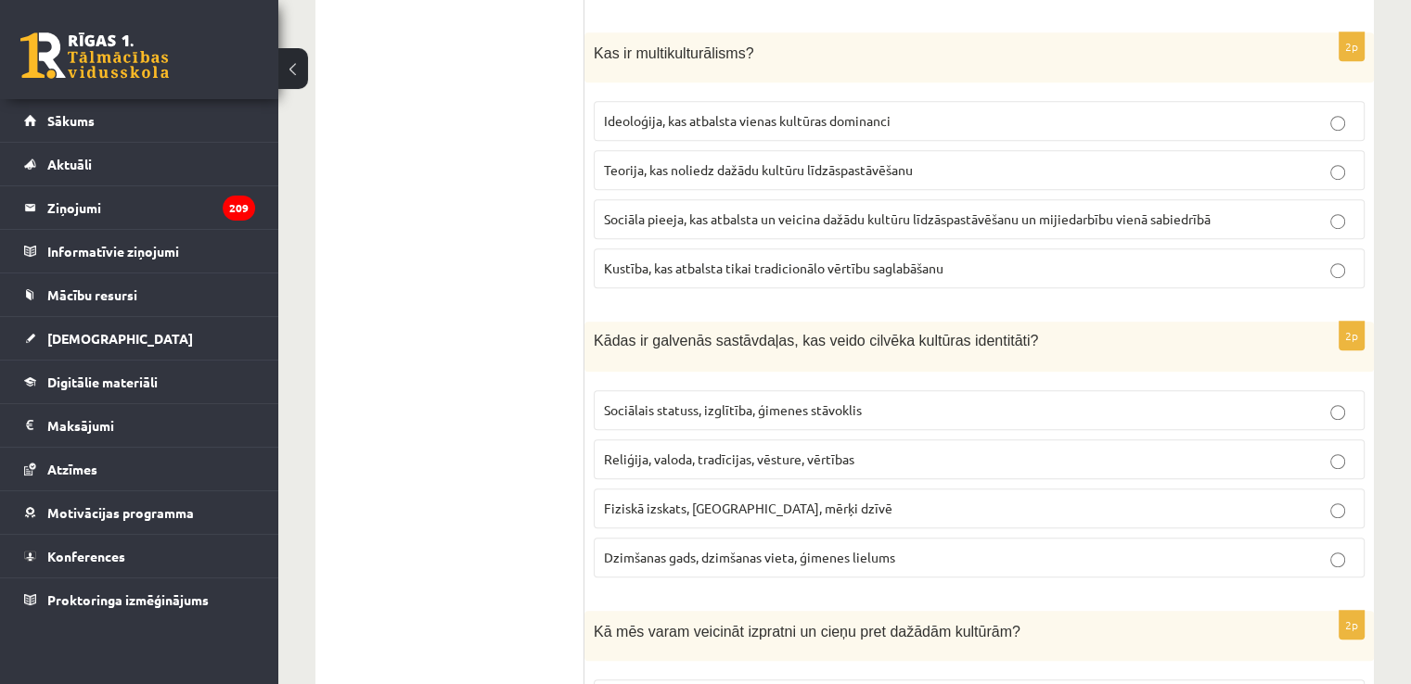
scroll to position [1250, 0]
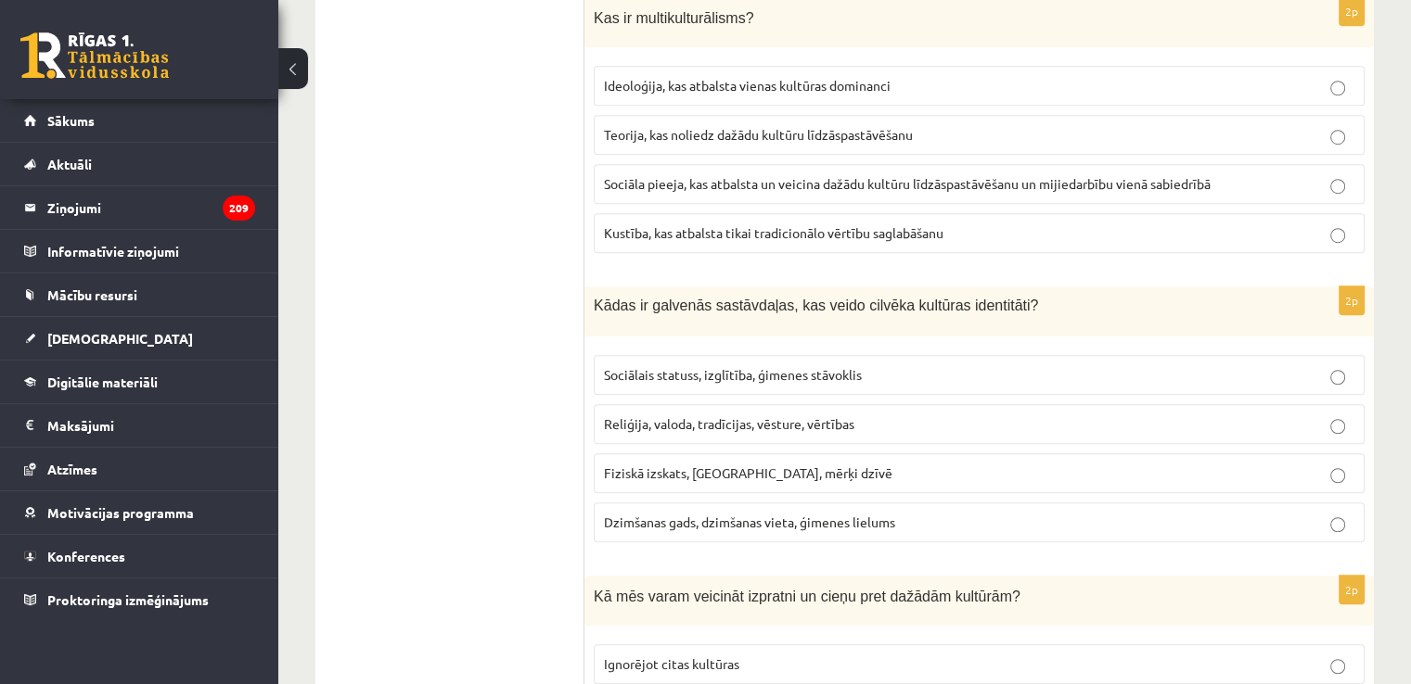
click at [815, 427] on p "Reliģija, valoda, tradīcijas, vēsture, vērtības" at bounding box center [979, 424] width 750 height 19
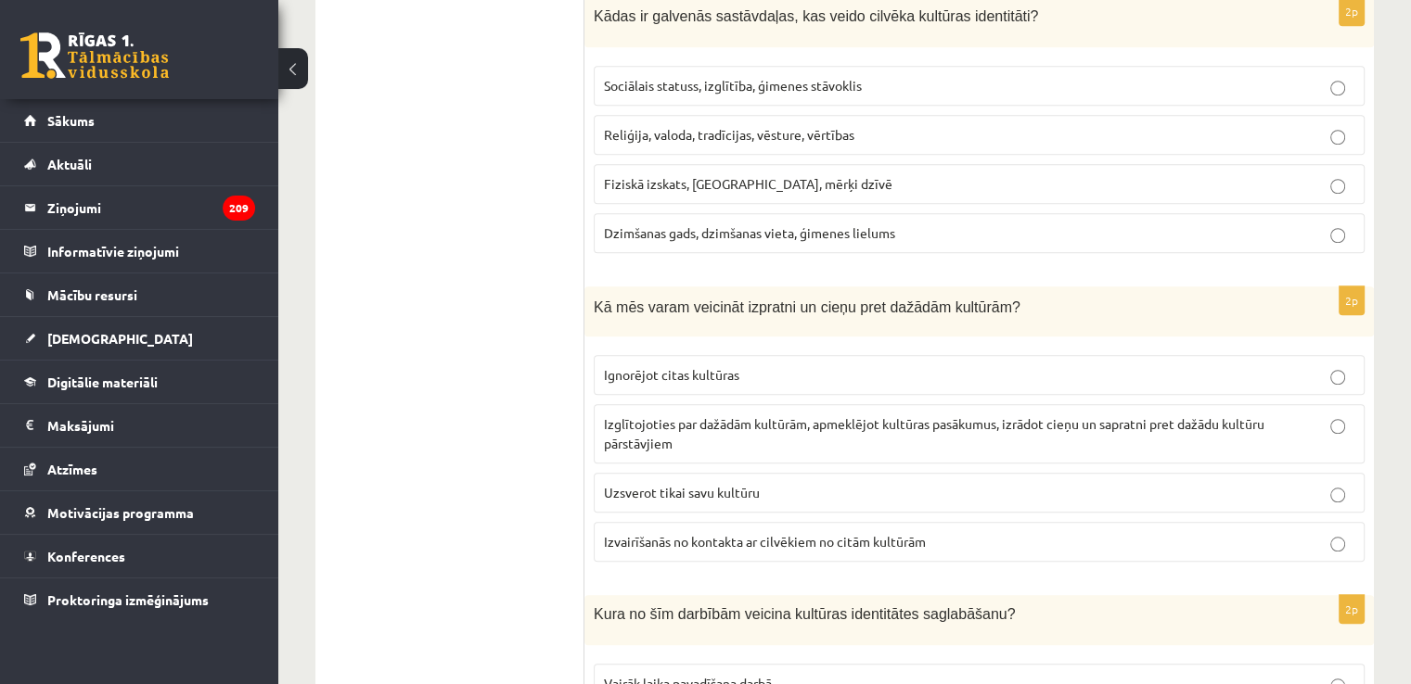
scroll to position [1621, 0]
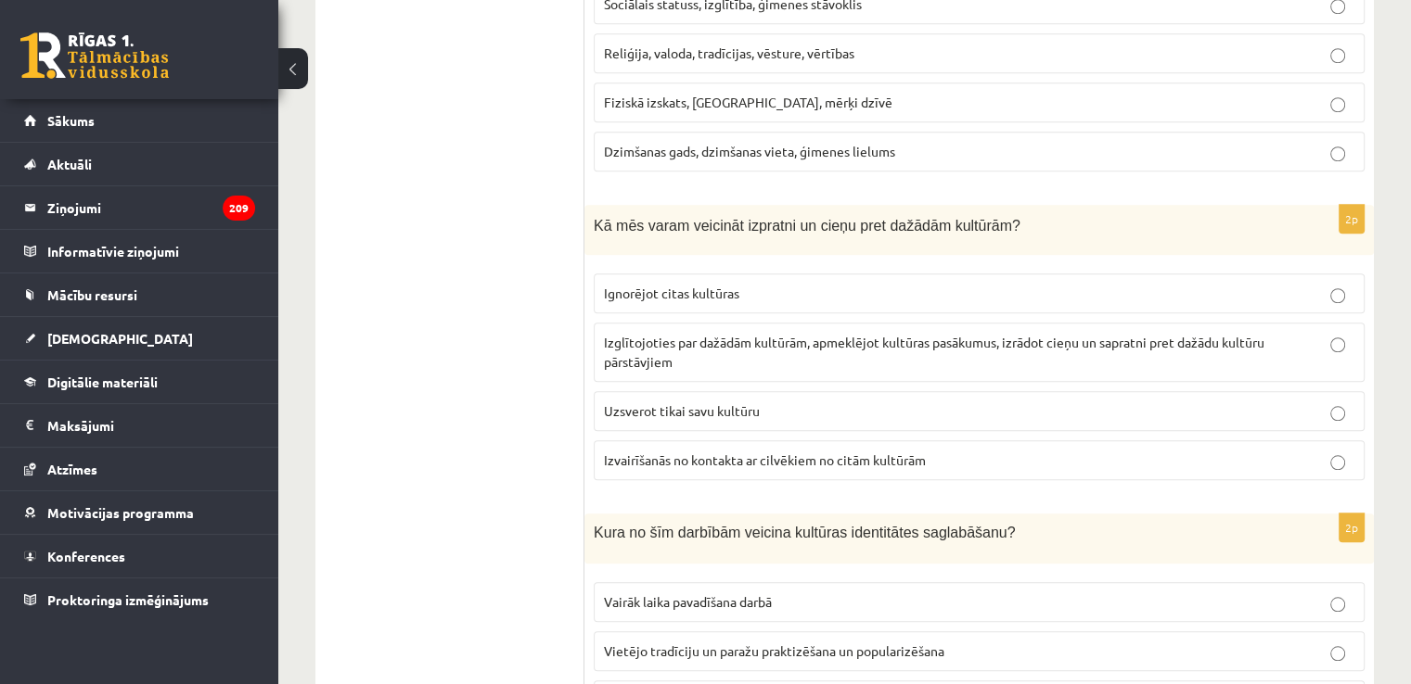
click at [851, 347] on p "Izglītojoties par dažādām kultūrām, apmeklējot kultūras pasākumus, izrādot cieņ…" at bounding box center [979, 352] width 750 height 39
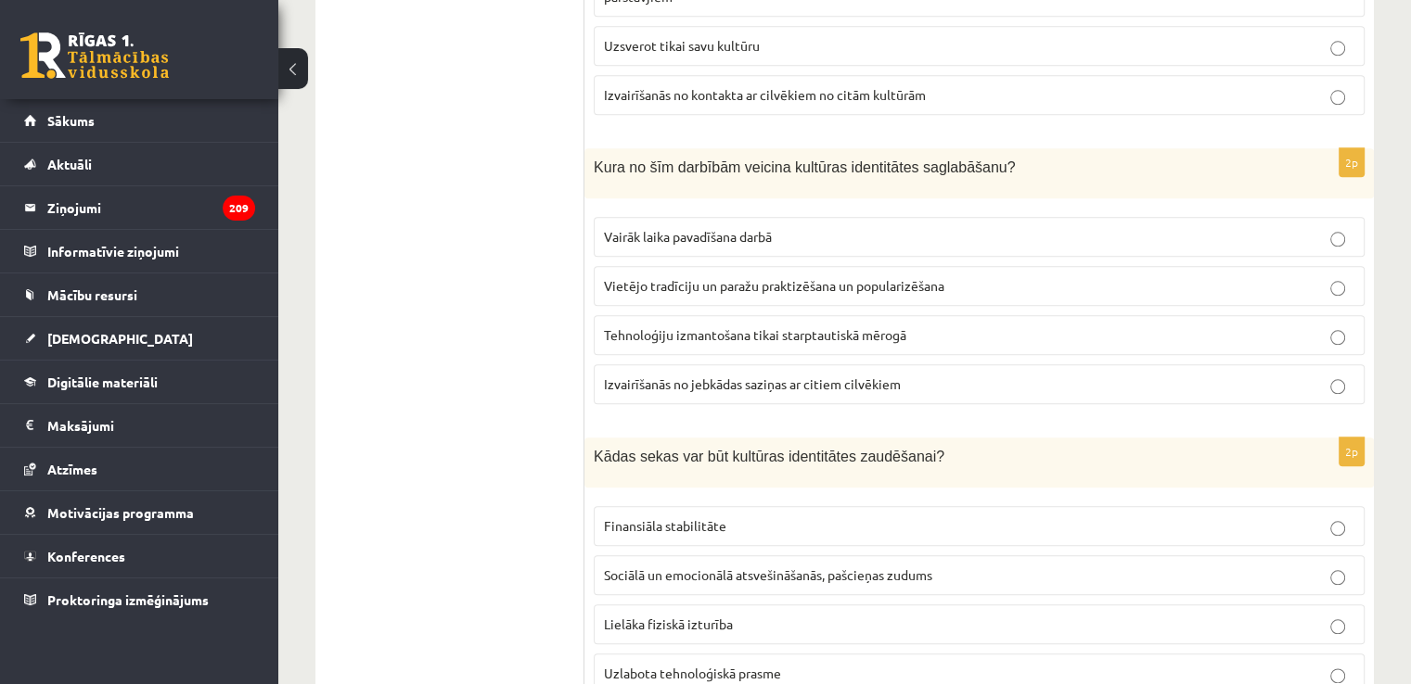
scroll to position [1992, 0]
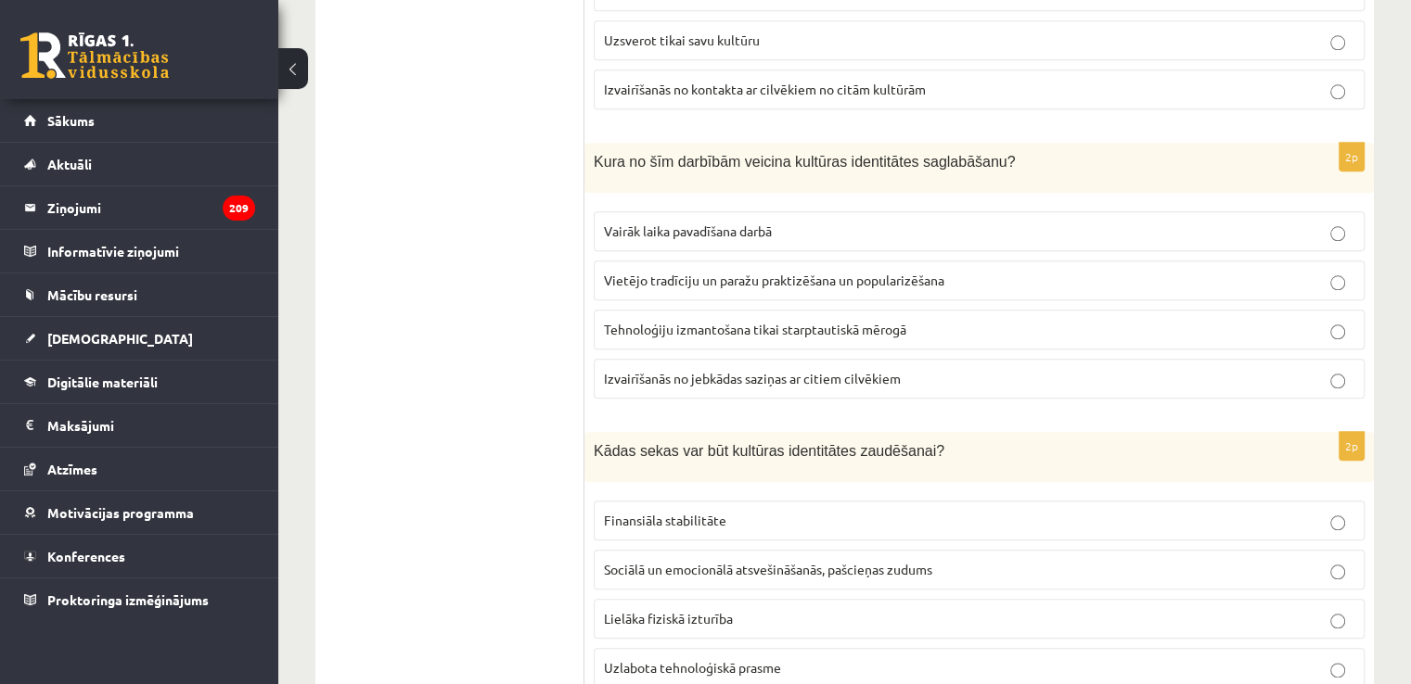
click at [762, 275] on span "Vietējo tradīciju un paražu praktizēšana un popularizēšana" at bounding box center [774, 280] width 340 height 17
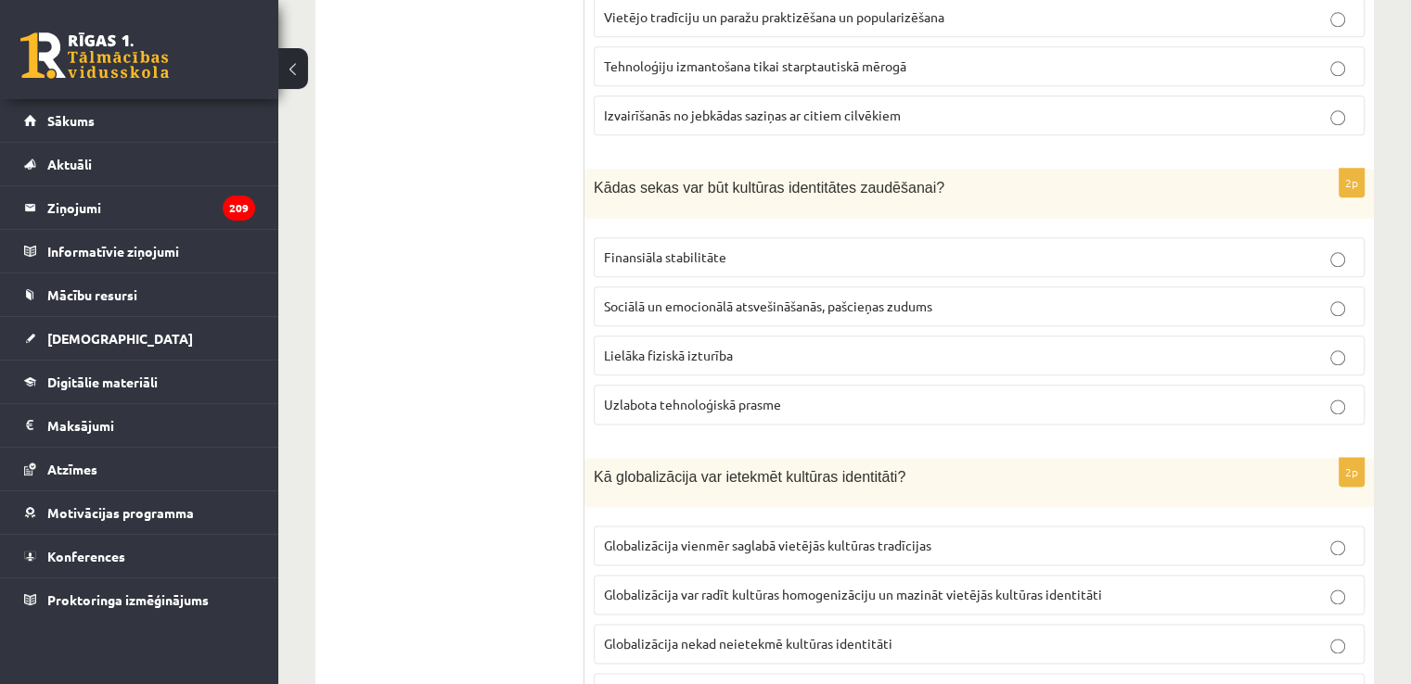
scroll to position [2270, 0]
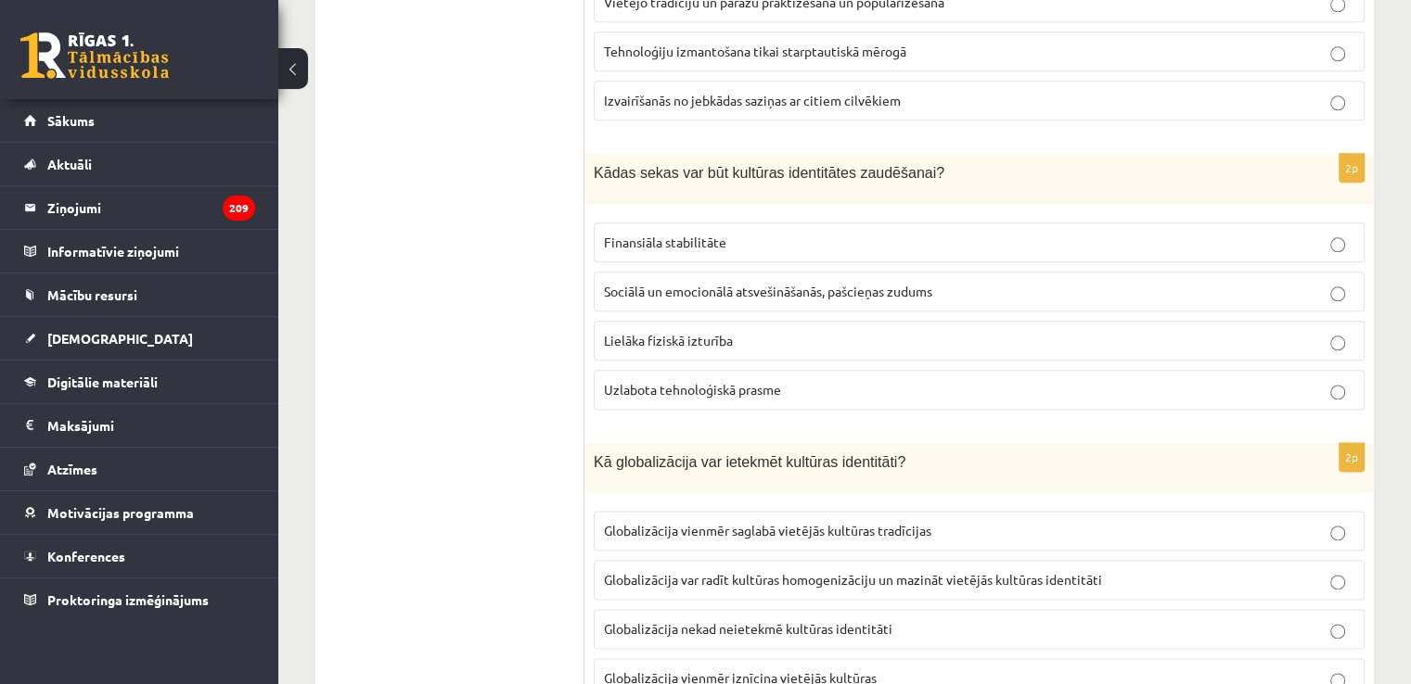
click at [789, 290] on label "Sociālā un emocionālā atsvešināšanās, pašcieņas zudums" at bounding box center [979, 292] width 771 height 40
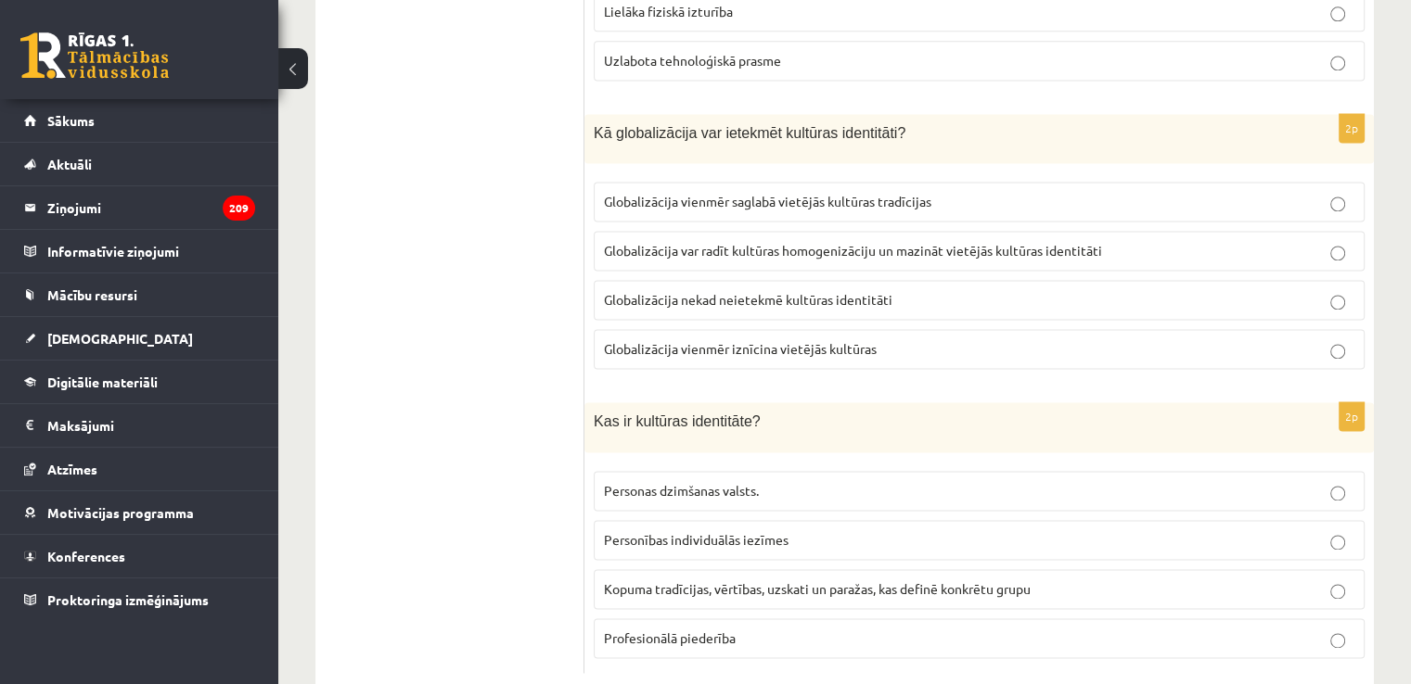
scroll to position [2629, 0]
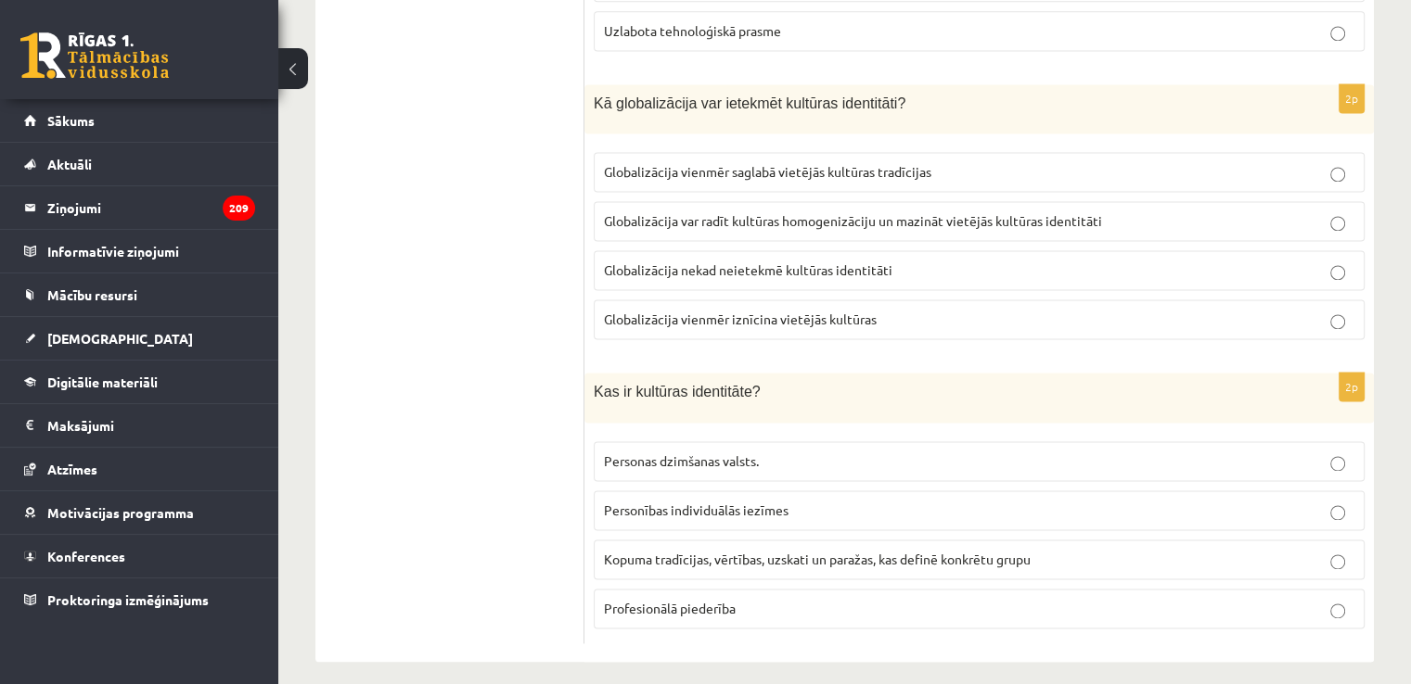
click at [741, 212] on span "Globalizācija var radīt kultūras homogenizāciju un mazināt vietējās kultūras id…" at bounding box center [853, 220] width 498 height 17
click at [976, 551] on span "Kopuma tradīcijas, vērtības, uzskati un paražas, kas definē konkrētu grupu" at bounding box center [817, 559] width 427 height 17
click at [957, 553] on p "Kopuma tradīcijas, vērtības, uzskati un paražas, kas definē konkrētu grupu" at bounding box center [979, 559] width 750 height 19
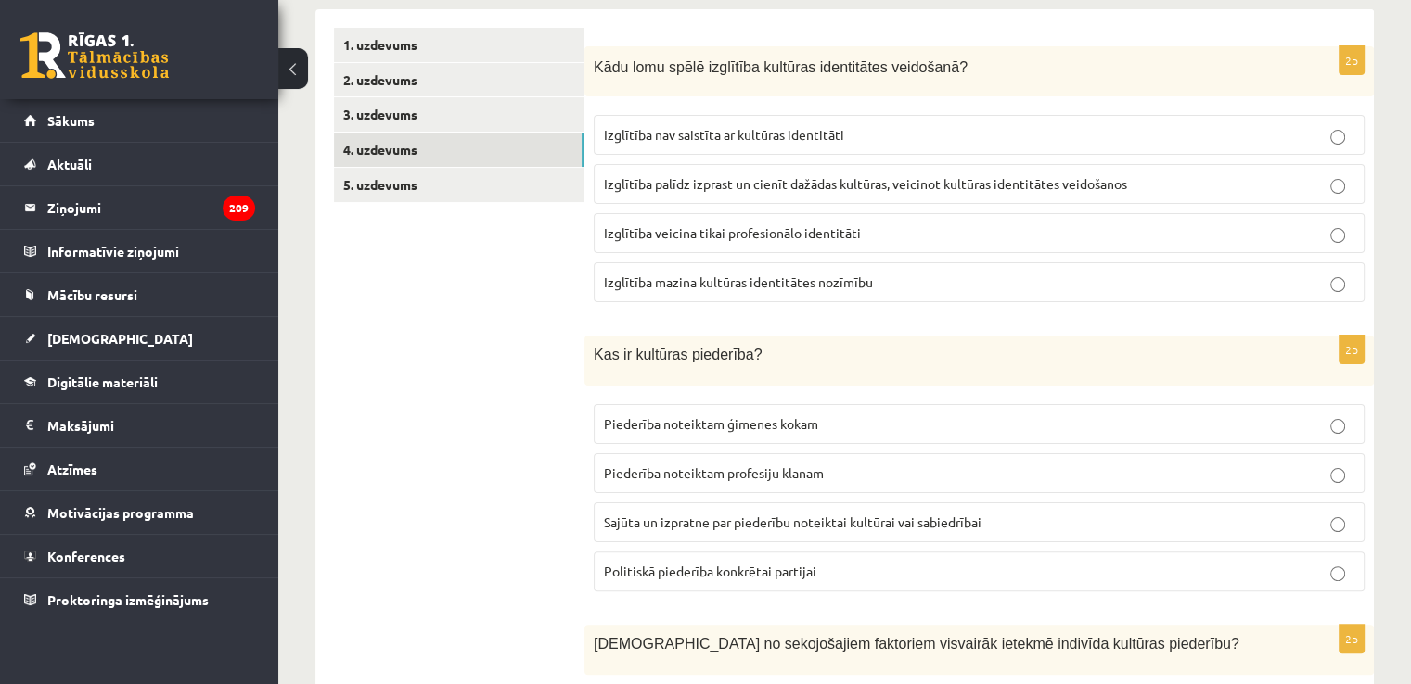
scroll to position [311, 0]
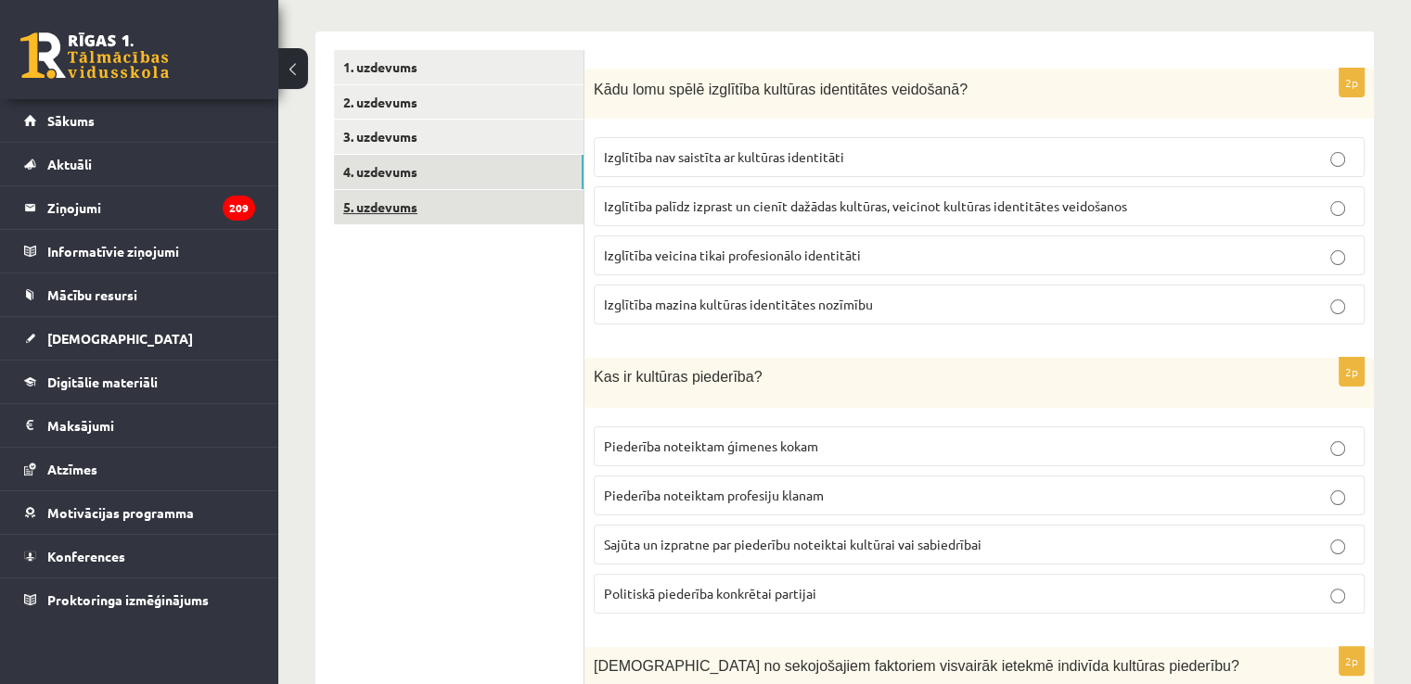
click at [385, 204] on link "5. uzdevums" at bounding box center [458, 207] width 249 height 34
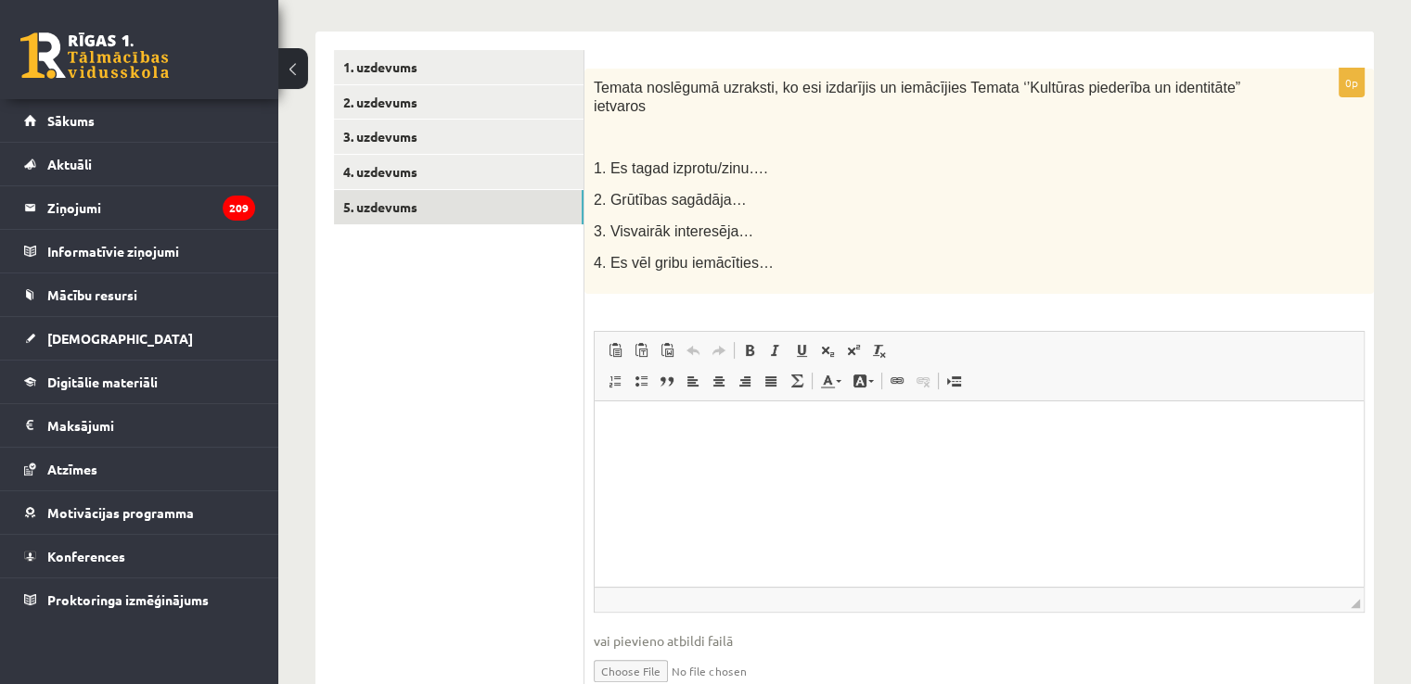
scroll to position [0, 0]
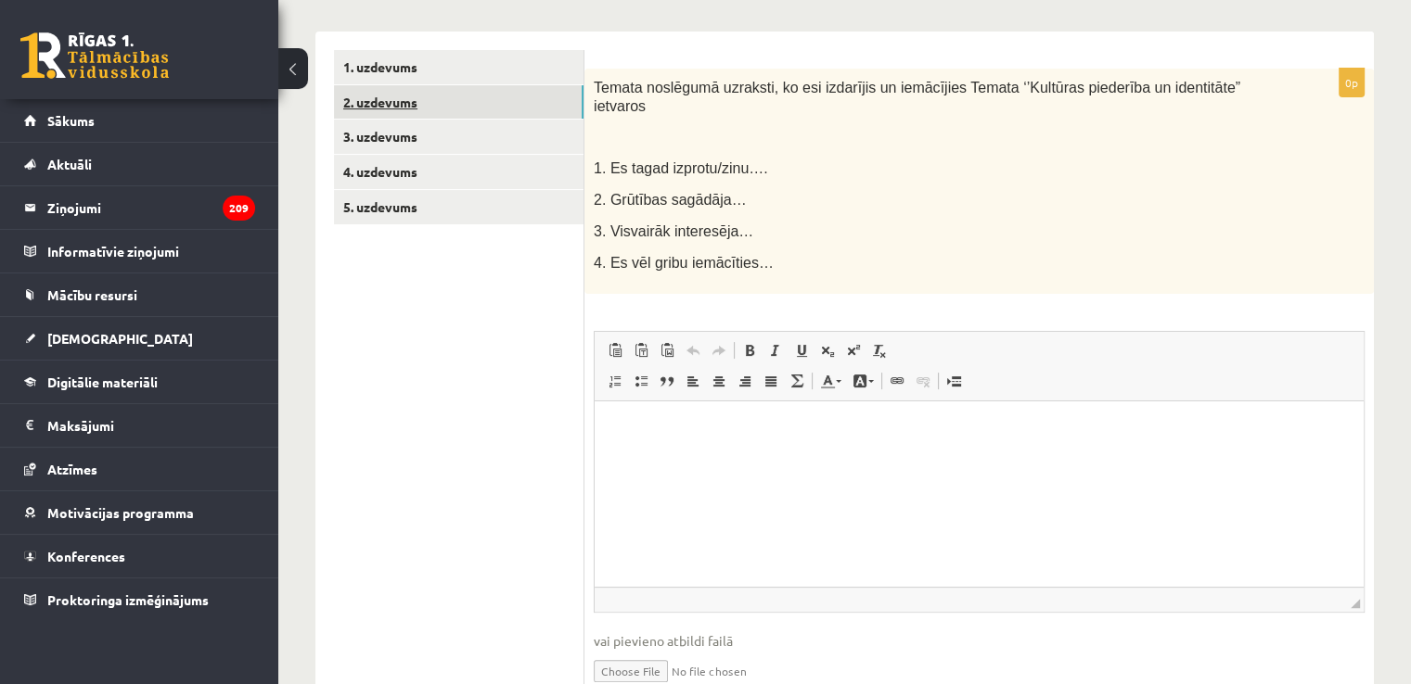
click at [366, 110] on link "2. uzdevums" at bounding box center [458, 102] width 249 height 34
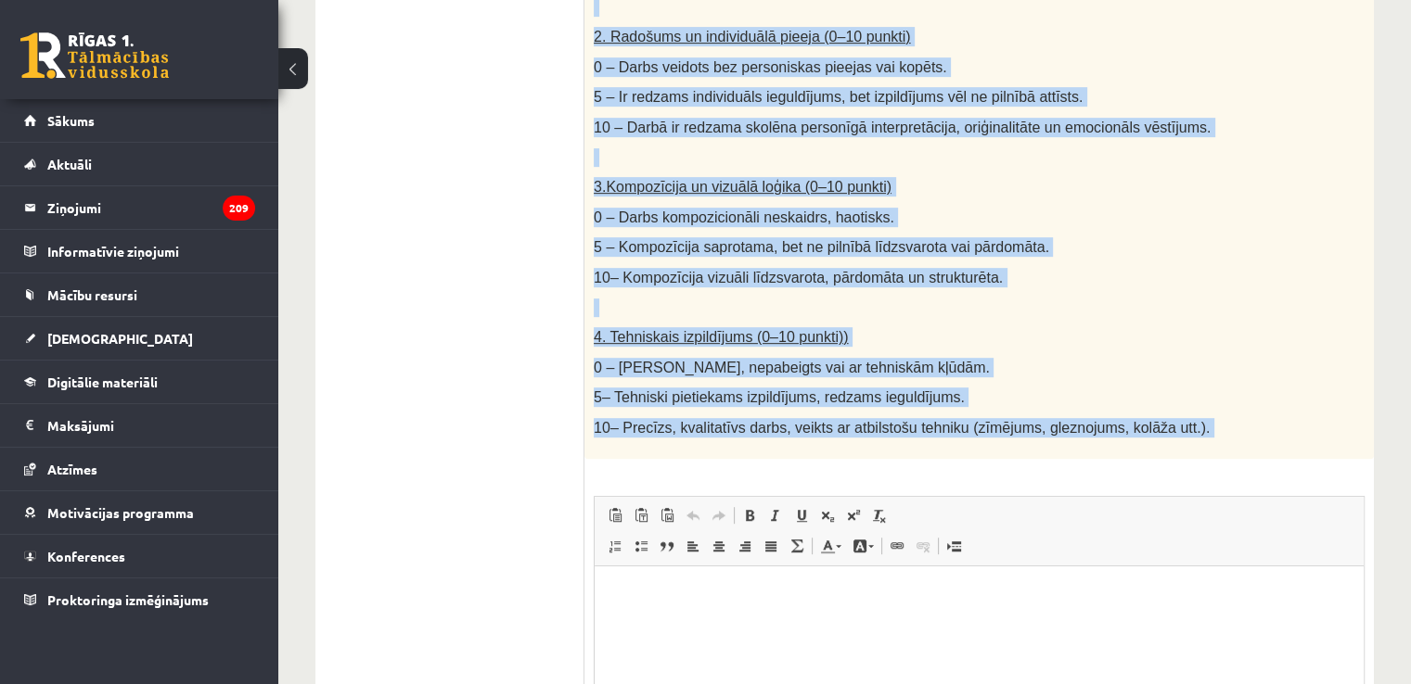
scroll to position [867, 0]
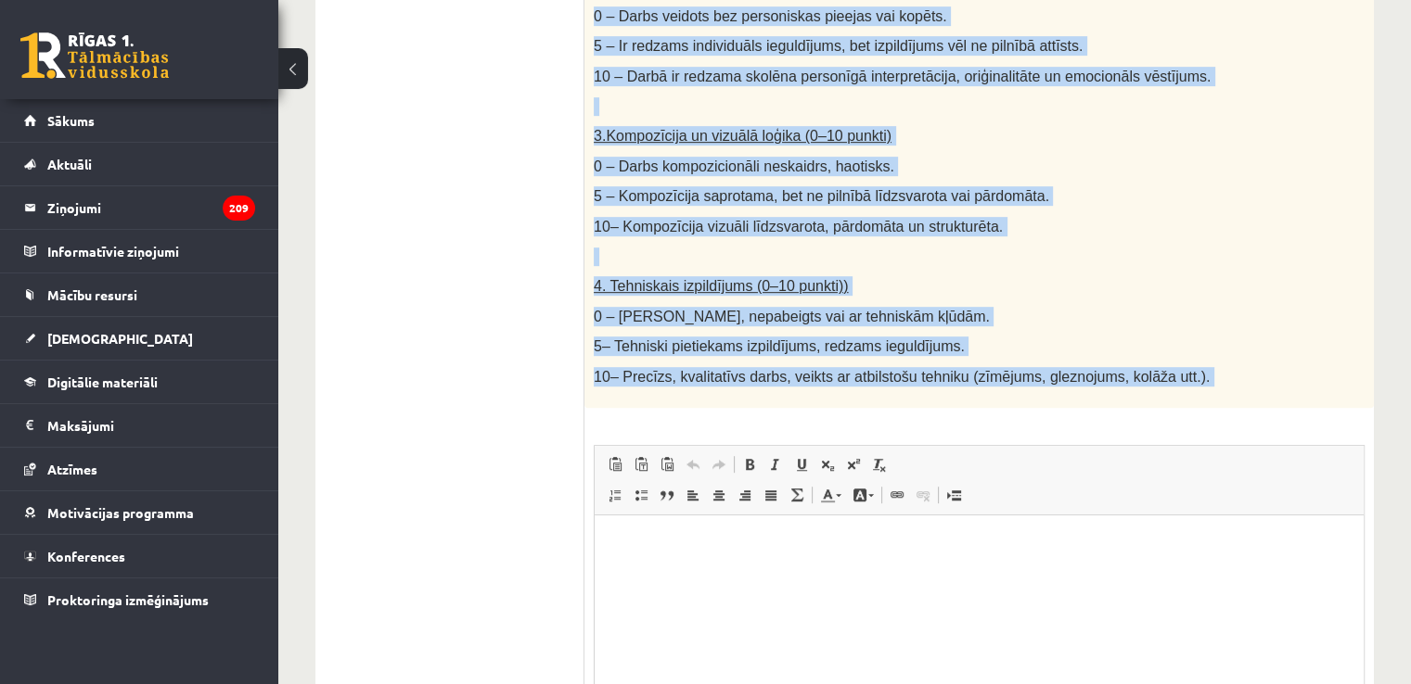
drag, startPoint x: 594, startPoint y: 84, endPoint x: 1107, endPoint y: 417, distance: 612.2
click at [1107, 417] on div "40p Radošs darbs. Izveido vizuālu mākslas darbu (zīmējumu, gleznu vai kolāžu), …" at bounding box center [978, 171] width 789 height 1319
copy div "Radošs darbs. Izveido vizuālu mākslas darbu (zīmējumu, gleznu vai kolāžu), kas …"
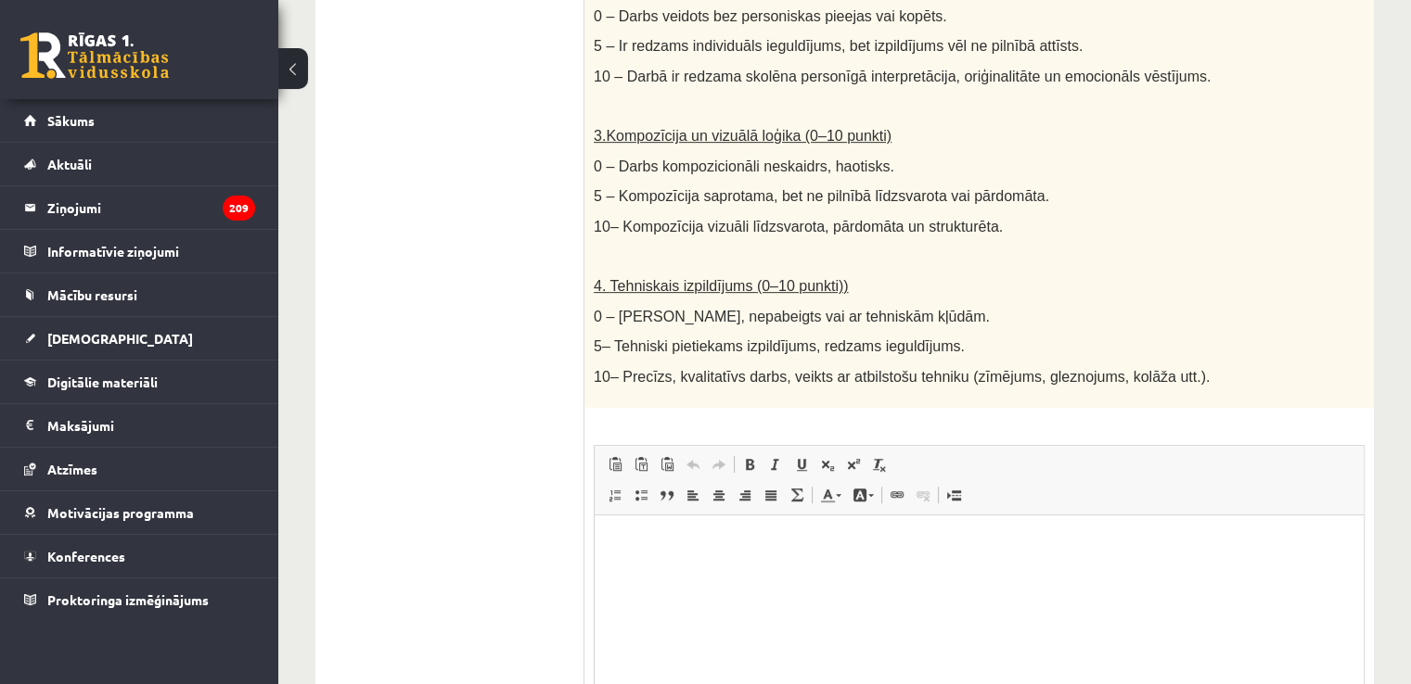
drag, startPoint x: 438, startPoint y: 238, endPoint x: 473, endPoint y: 227, distance: 37.0
click at [440, 238] on ul "1. uzdevums 2. uzdevums 3. uzdevums 4. uzdevums 5. uzdevums" at bounding box center [459, 162] width 250 height 1337
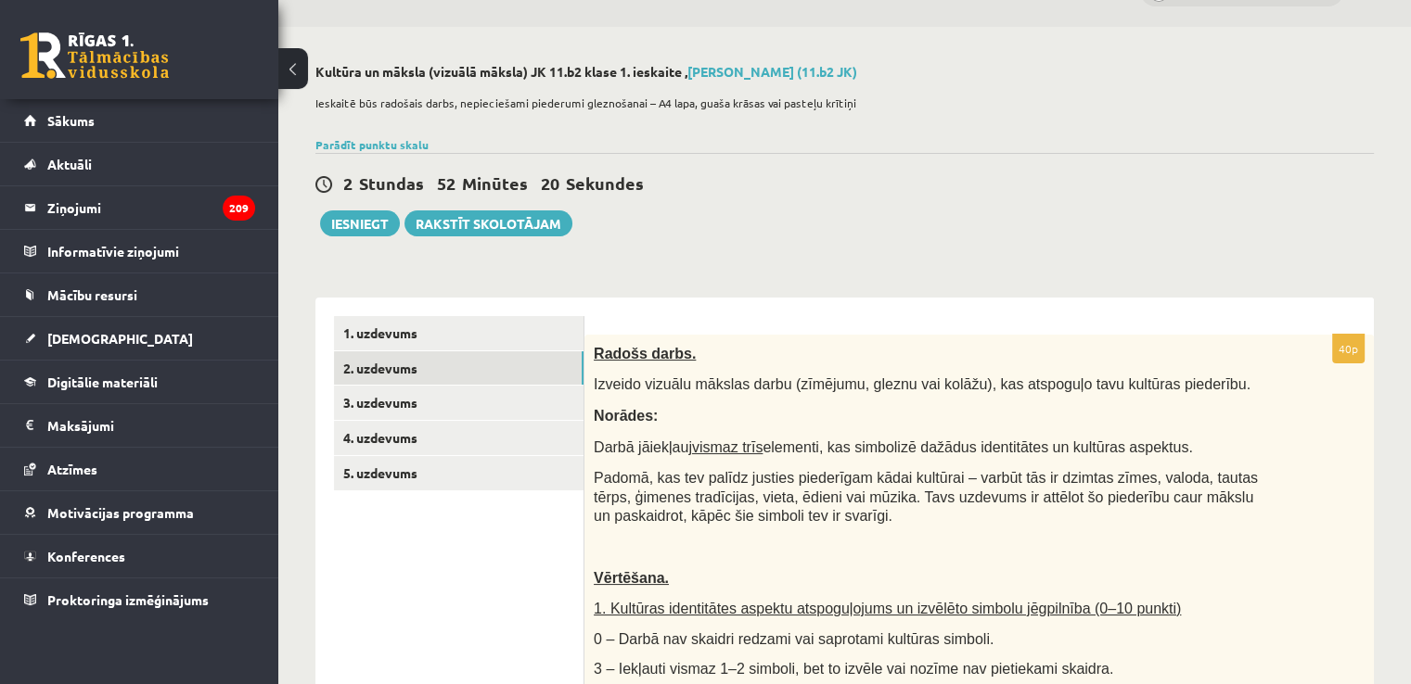
scroll to position [0, 0]
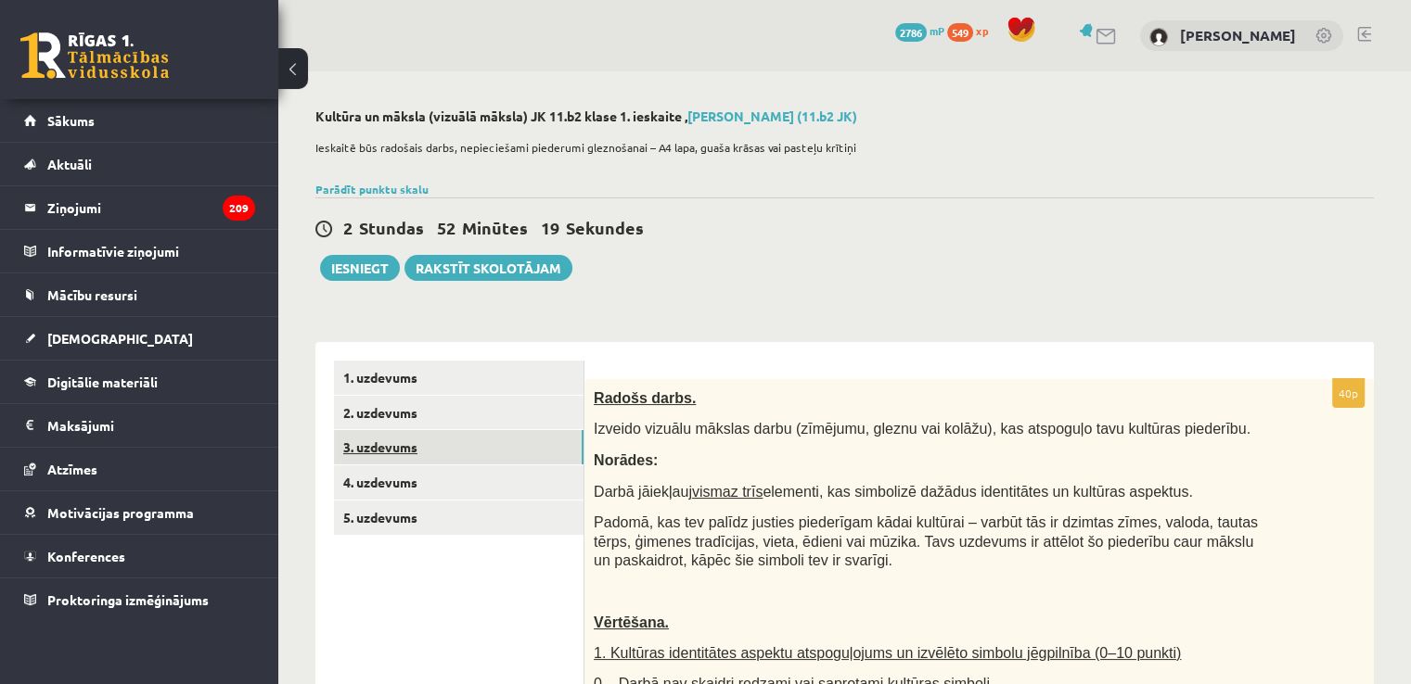
click at [392, 439] on link "3. uzdevums" at bounding box center [458, 447] width 249 height 34
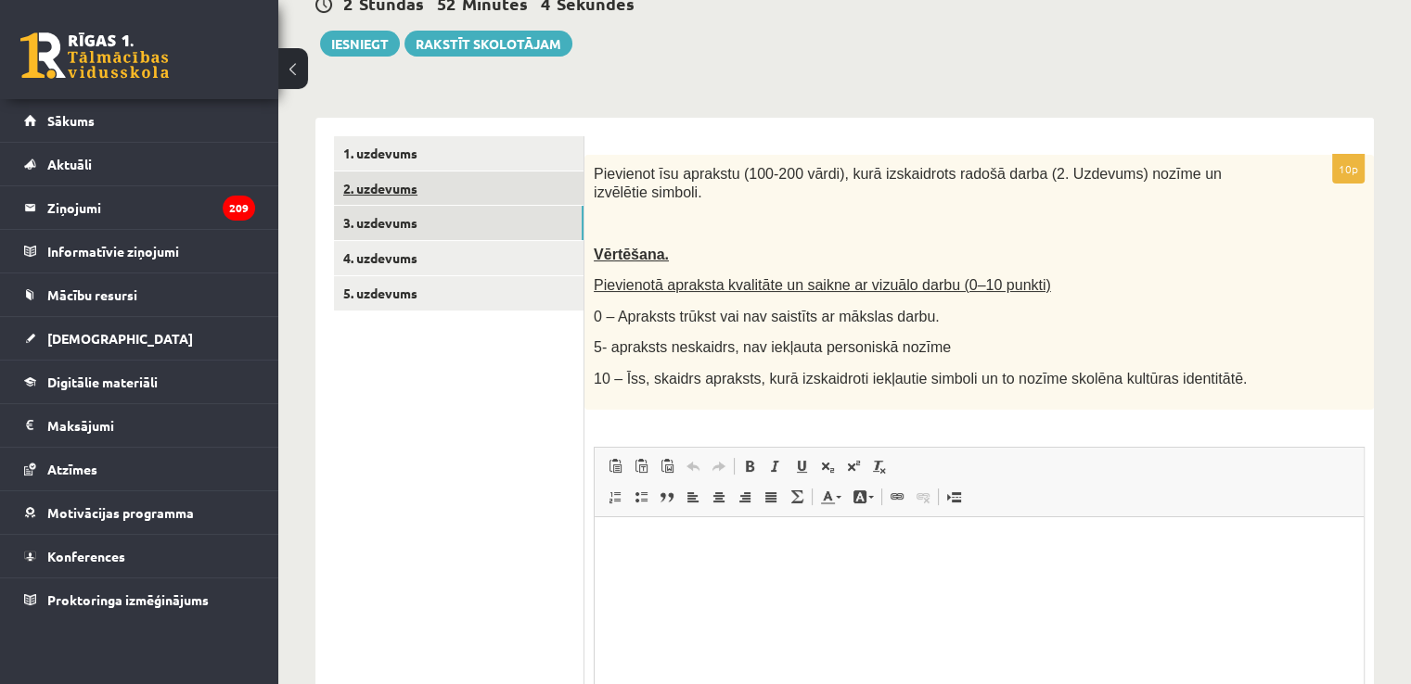
click at [462, 191] on link "2. uzdevums" at bounding box center [458, 189] width 249 height 34
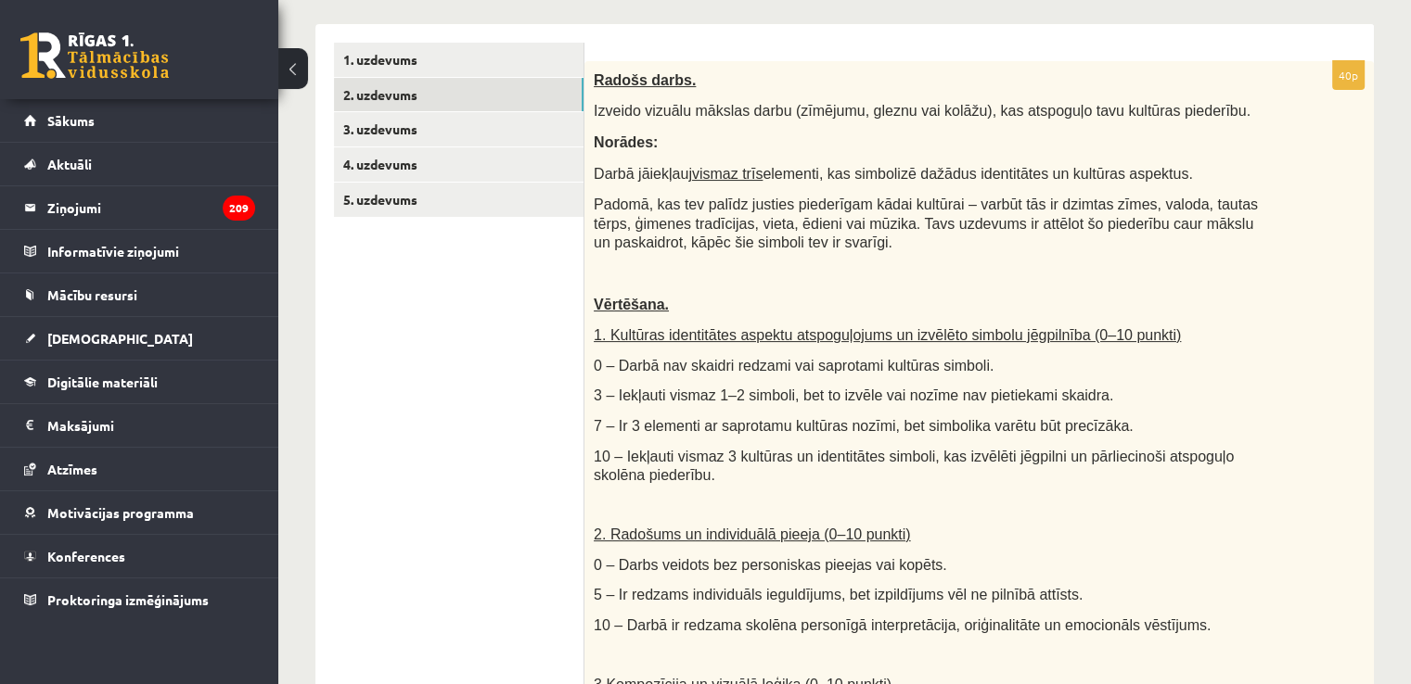
scroll to position [224, 0]
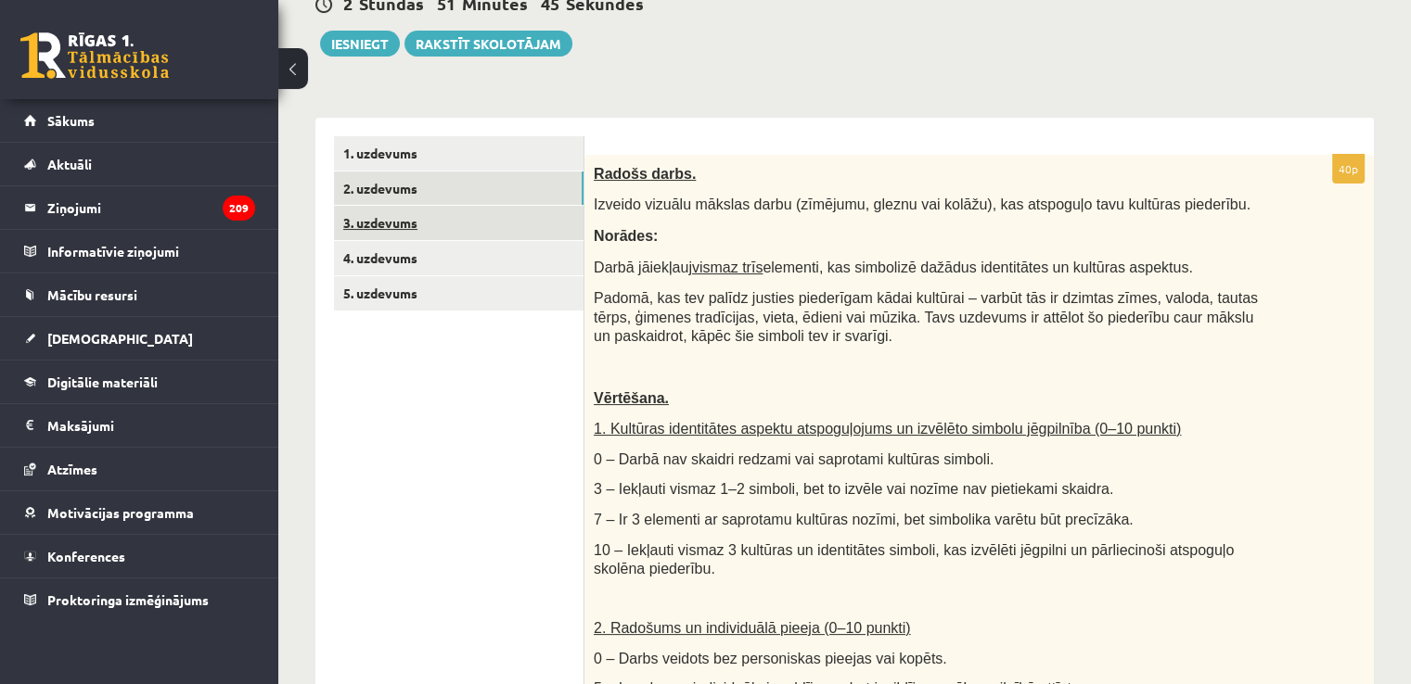
click at [444, 209] on link "3. uzdevums" at bounding box center [458, 223] width 249 height 34
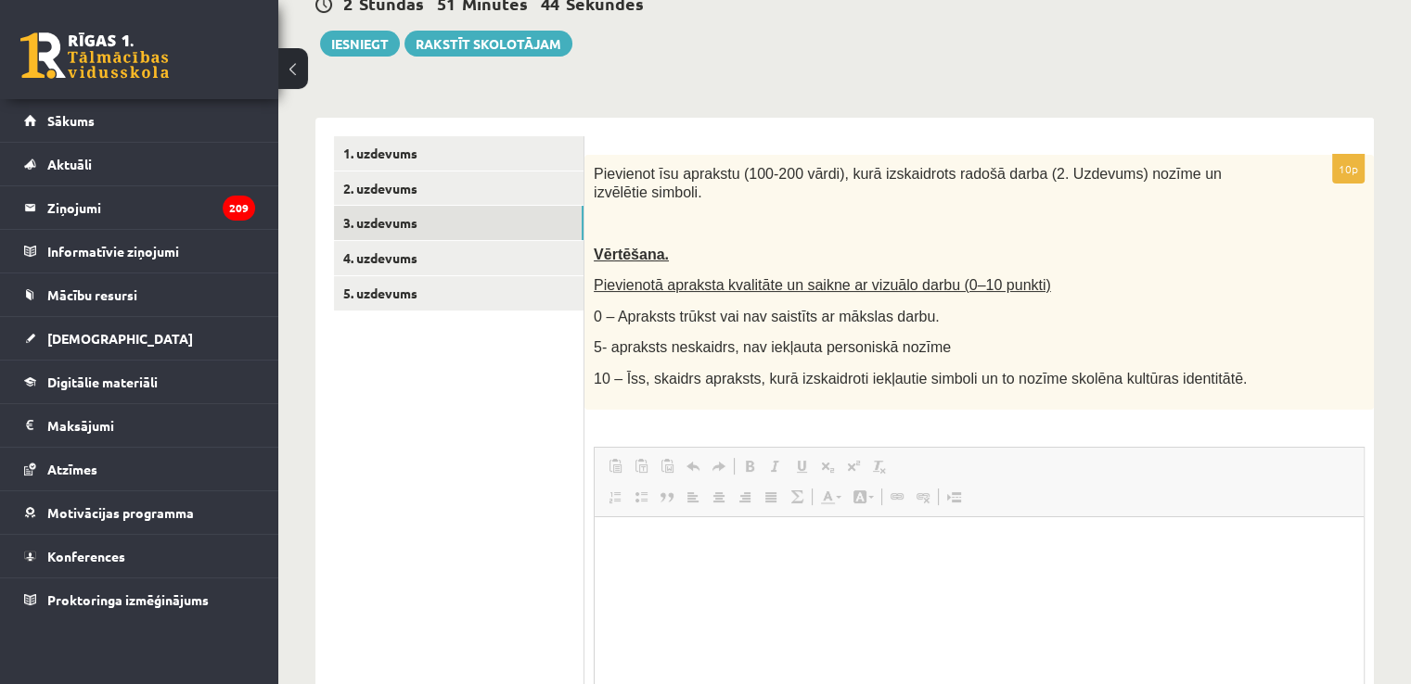
scroll to position [0, 0]
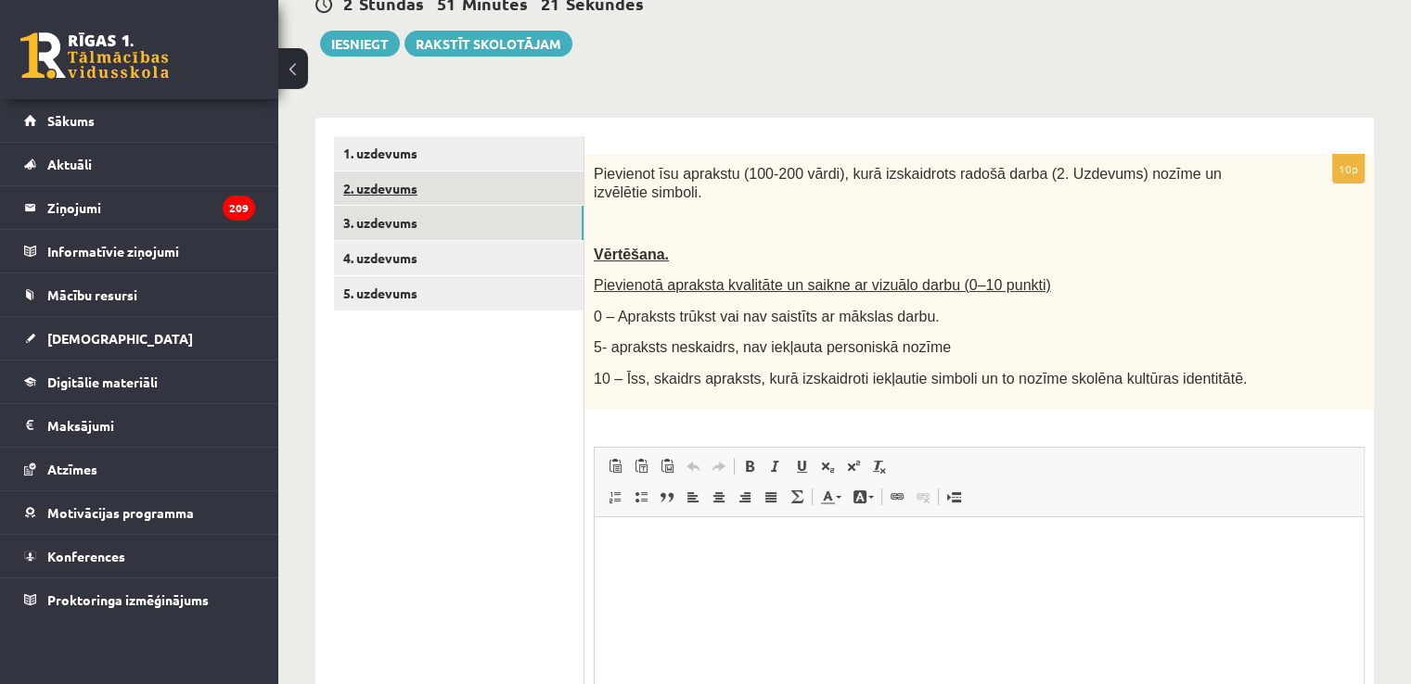
click at [393, 199] on link "2. uzdevums" at bounding box center [458, 189] width 249 height 34
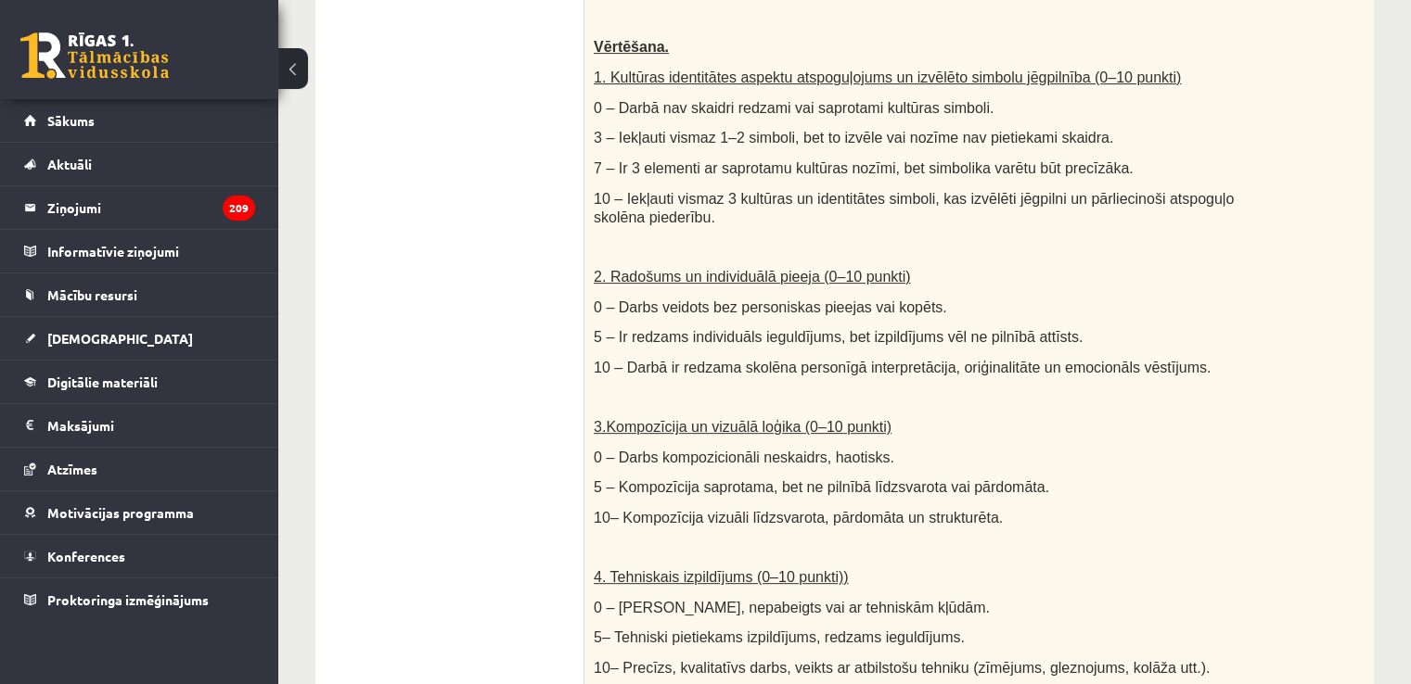
scroll to position [511, 0]
